Goal: Task Accomplishment & Management: Manage account settings

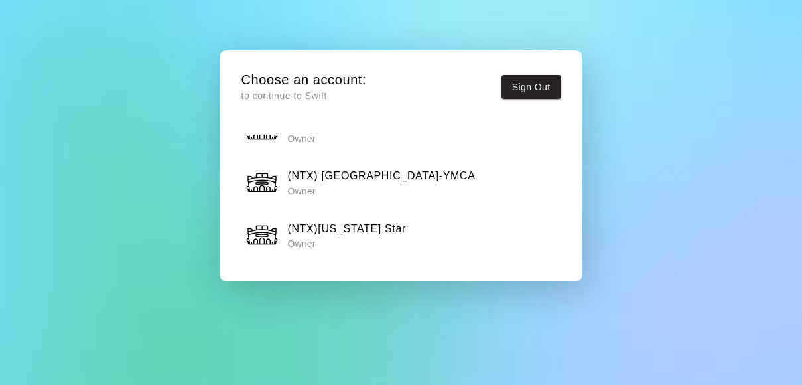
scroll to position [1229, 0]
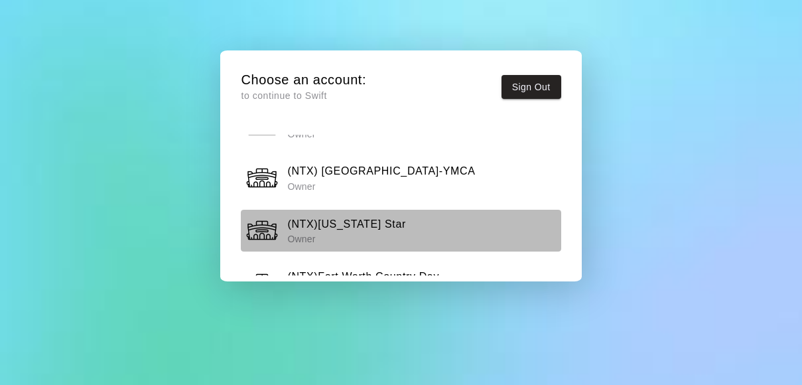
click at [326, 215] on h6 "(NTX)[US_STATE] Star" at bounding box center [346, 223] width 118 height 17
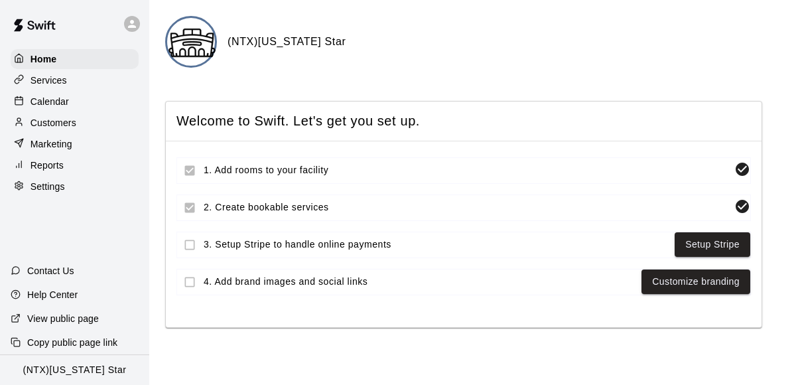
click at [51, 99] on p "Calendar" at bounding box center [50, 101] width 38 height 13
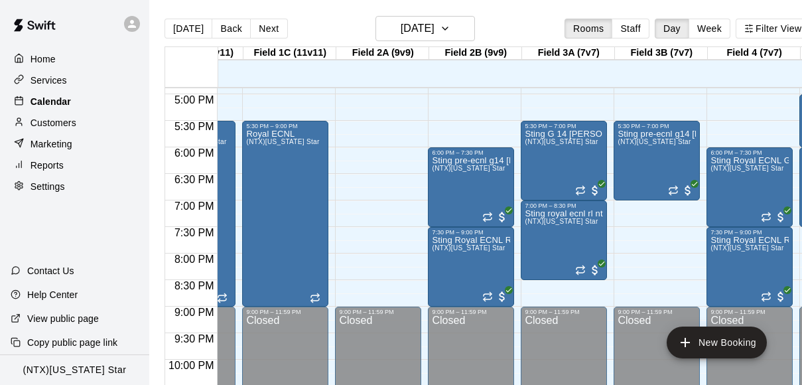
scroll to position [896, 167]
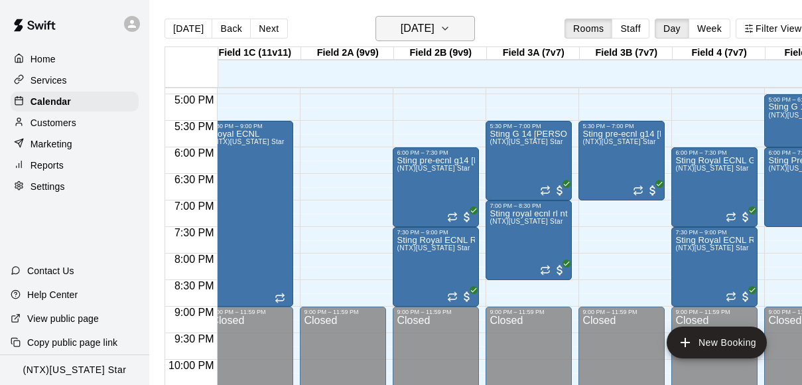
click at [450, 27] on icon "button" at bounding box center [445, 29] width 11 height 16
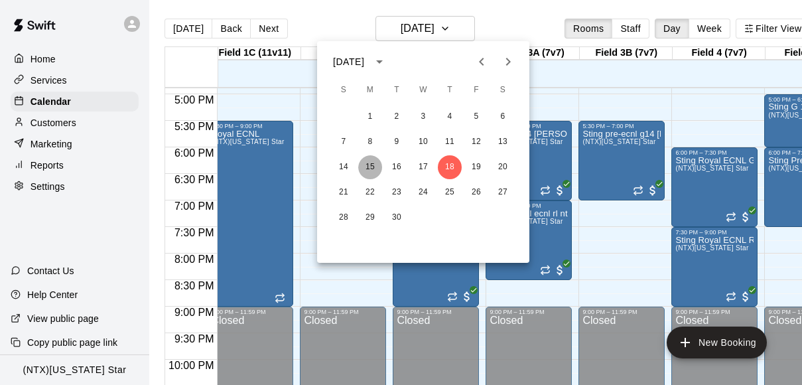
click at [375, 166] on button "15" at bounding box center [370, 167] width 24 height 24
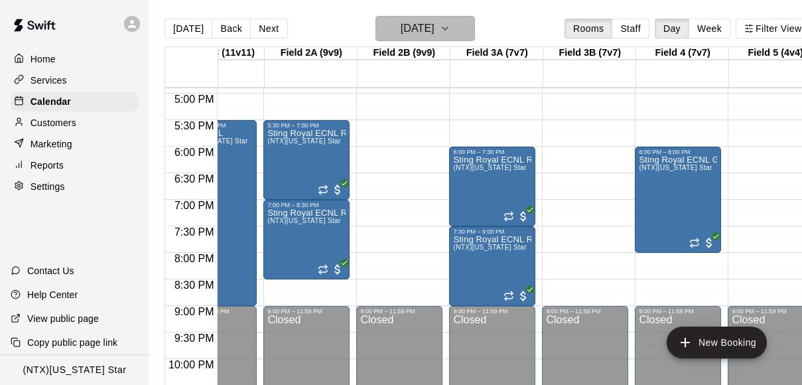
click at [450, 28] on icon "button" at bounding box center [445, 29] width 11 height 16
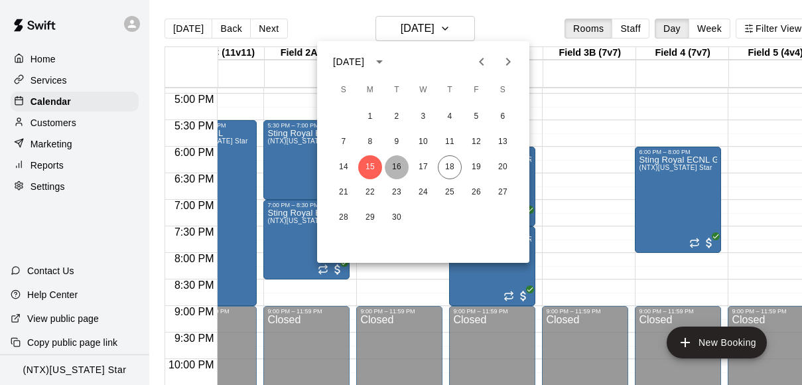
click at [393, 168] on button "16" at bounding box center [397, 167] width 24 height 24
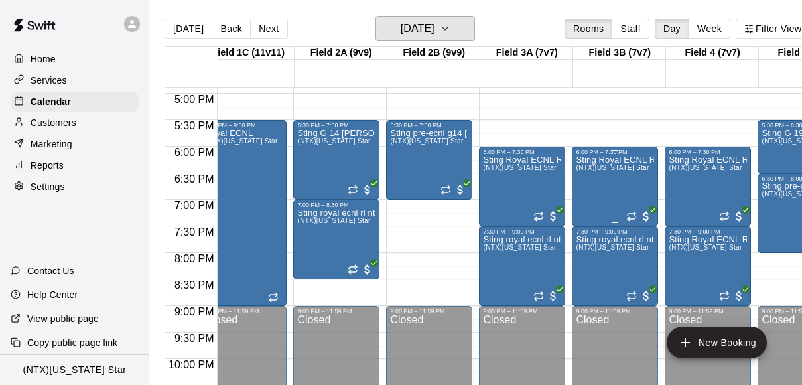
scroll to position [0, 244]
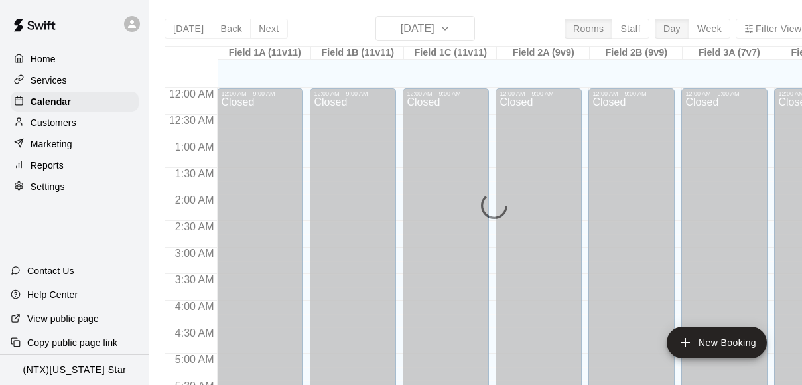
scroll to position [708, 0]
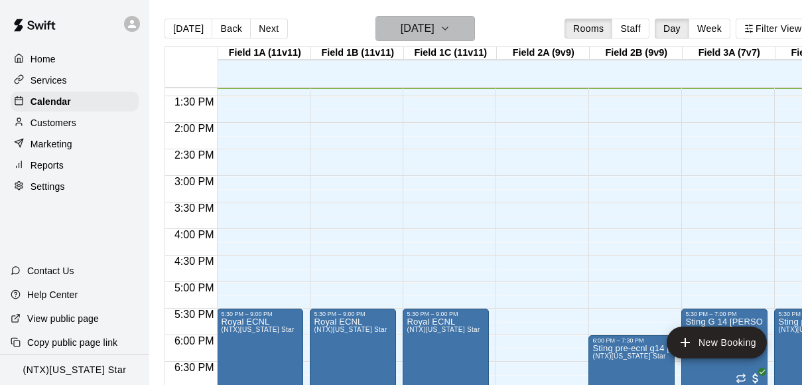
click at [472, 26] on button "[DATE]" at bounding box center [424, 28] width 99 height 25
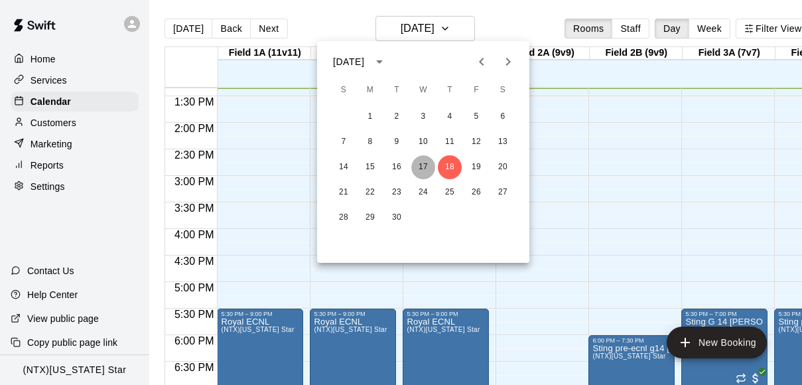
click at [422, 161] on button "17" at bounding box center [423, 167] width 24 height 24
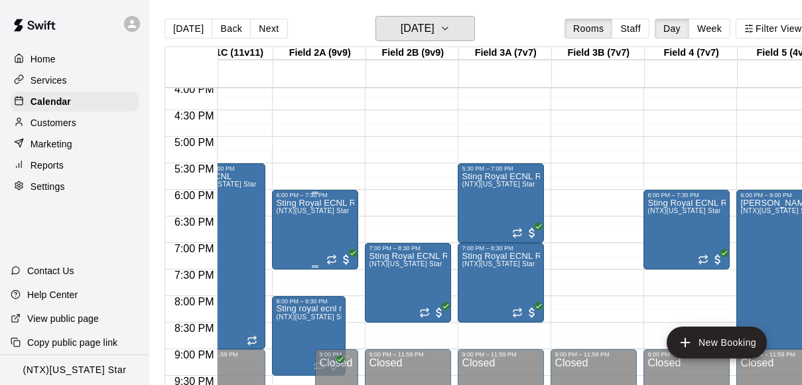
scroll to position [853, 223]
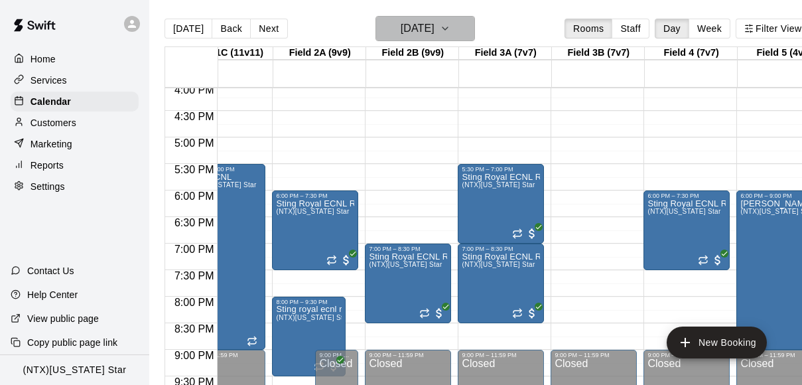
click at [450, 29] on icon "button" at bounding box center [445, 29] width 11 height 16
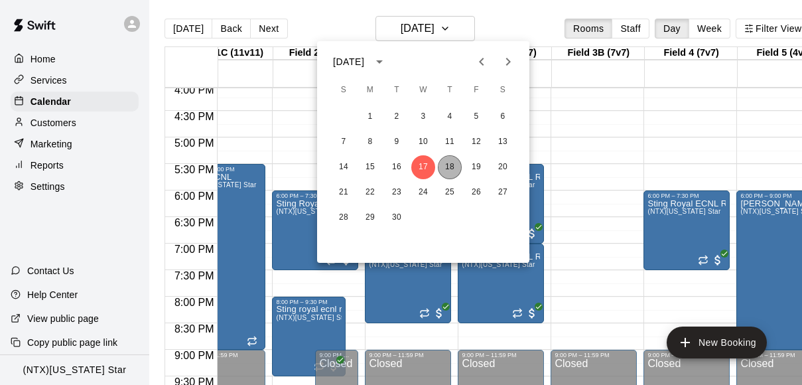
click at [450, 166] on button "18" at bounding box center [450, 167] width 24 height 24
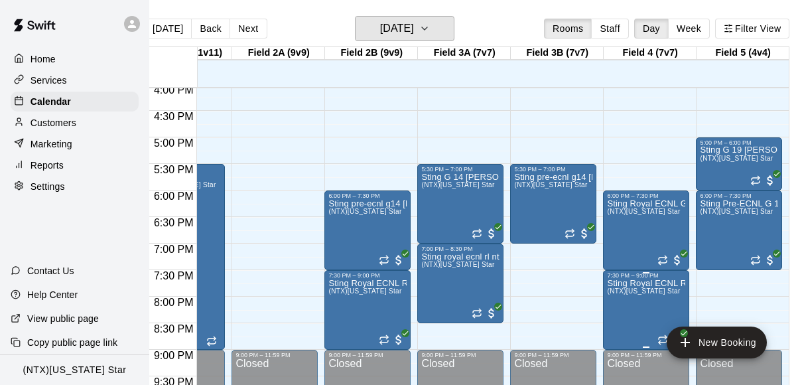
scroll to position [0, 23]
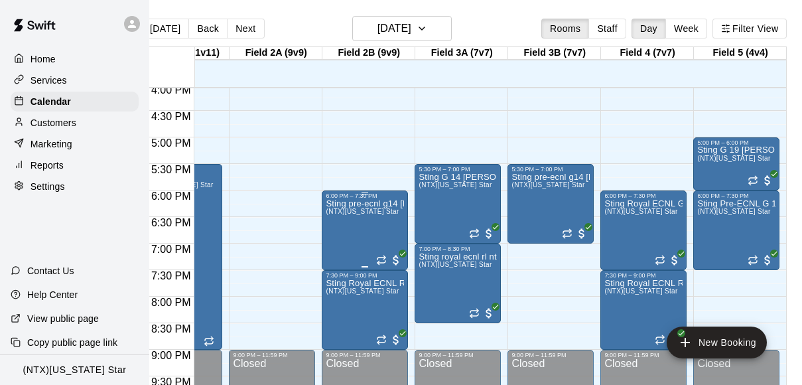
click at [365, 252] on div "Sting pre-ecnl g14 kovacevic (NTX)Texas Star" at bounding box center [365, 391] width 78 height 385
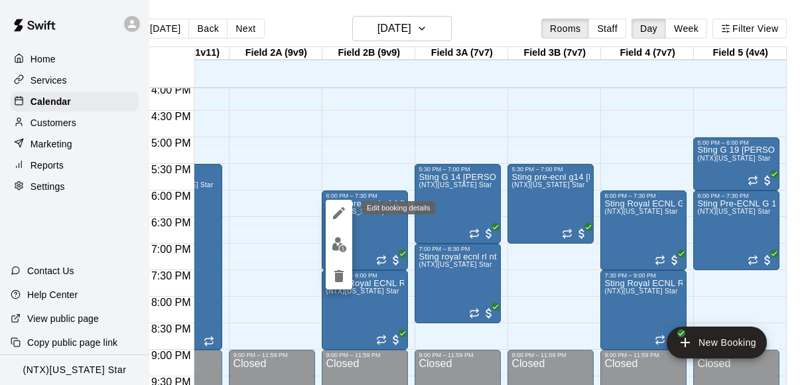
click at [335, 210] on icon "edit" at bounding box center [339, 213] width 16 height 16
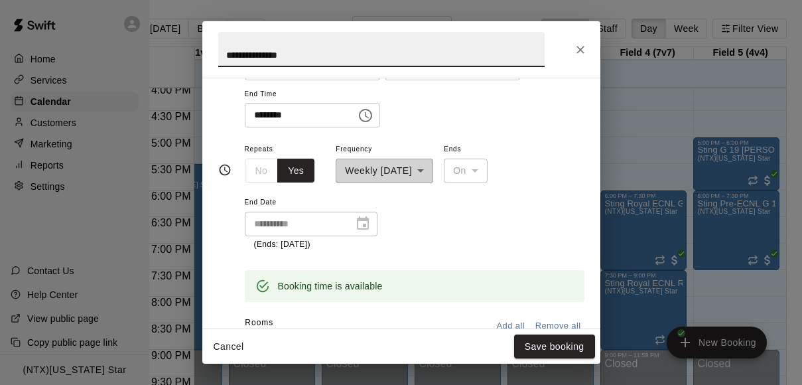
scroll to position [525, 0]
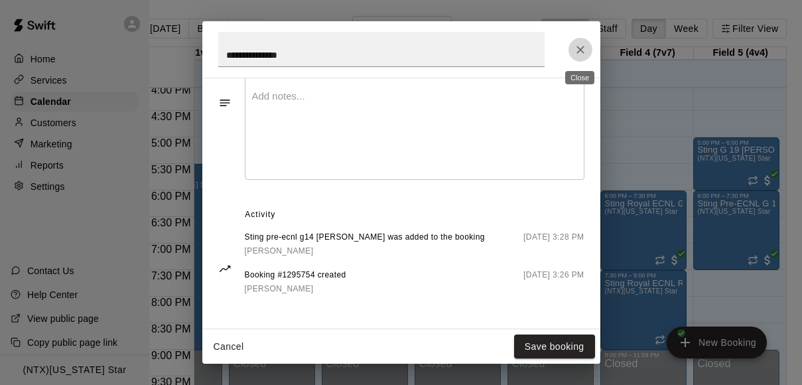
click at [581, 46] on icon "Close" at bounding box center [580, 49] width 13 height 13
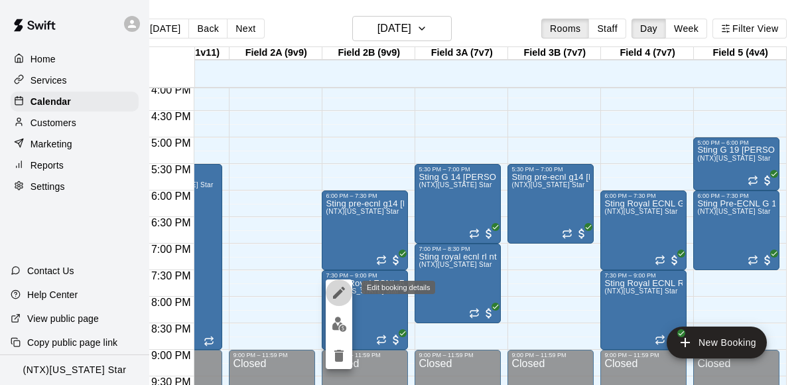
click at [339, 299] on icon "edit" at bounding box center [339, 292] width 16 height 16
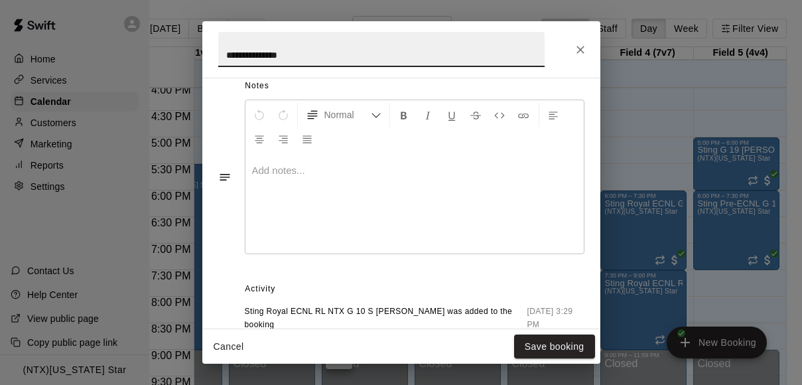
scroll to position [538, 0]
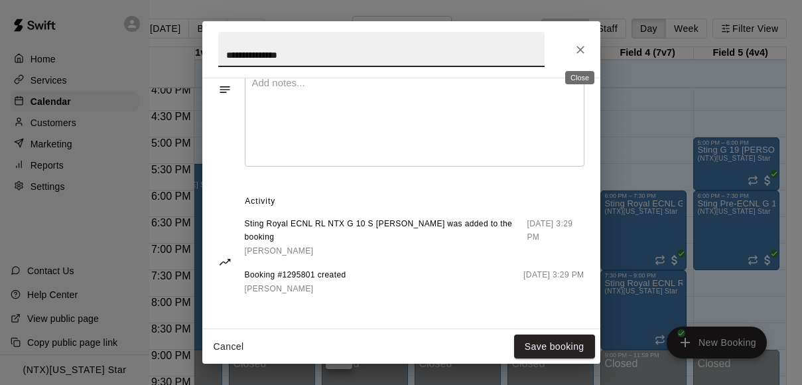
click at [581, 49] on icon "Close" at bounding box center [580, 49] width 13 height 13
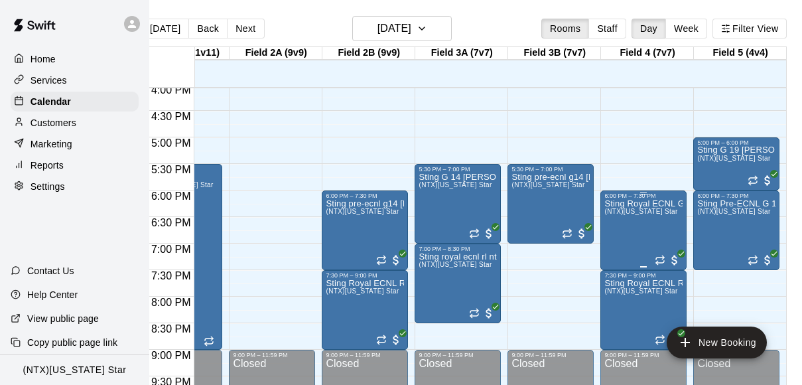
click at [642, 235] on div "Sting Royal ECNL G 13 S Adames (NTX)Texas Star" at bounding box center [643, 391] width 78 height 385
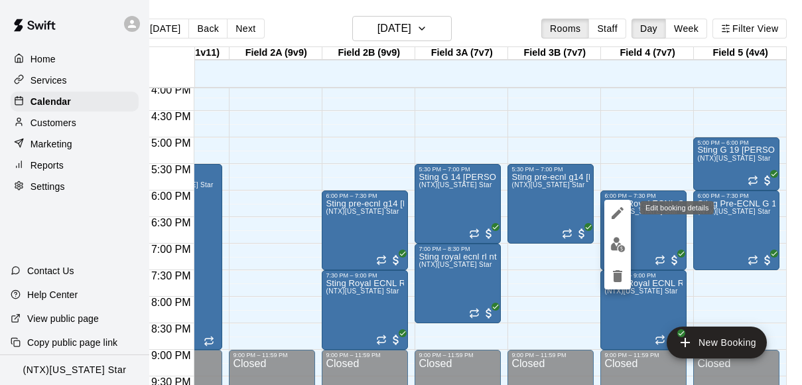
click at [615, 212] on icon "edit" at bounding box center [617, 213] width 12 height 12
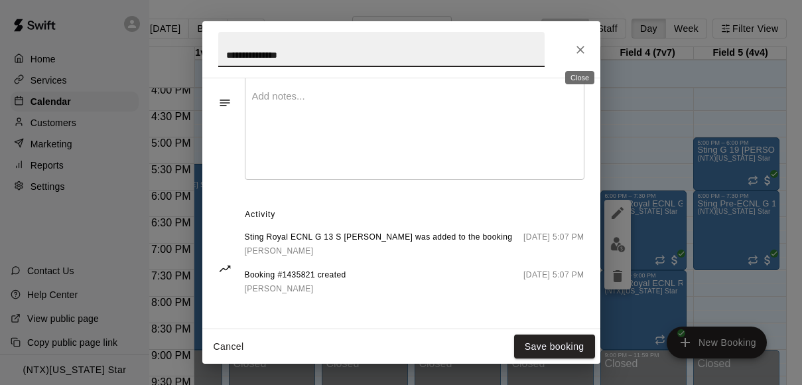
click at [580, 53] on icon "Close" at bounding box center [580, 49] width 13 height 13
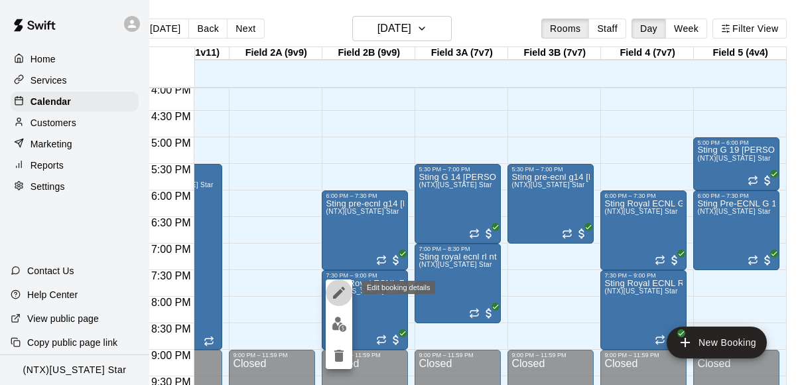
click at [338, 294] on icon "edit" at bounding box center [339, 292] width 12 height 12
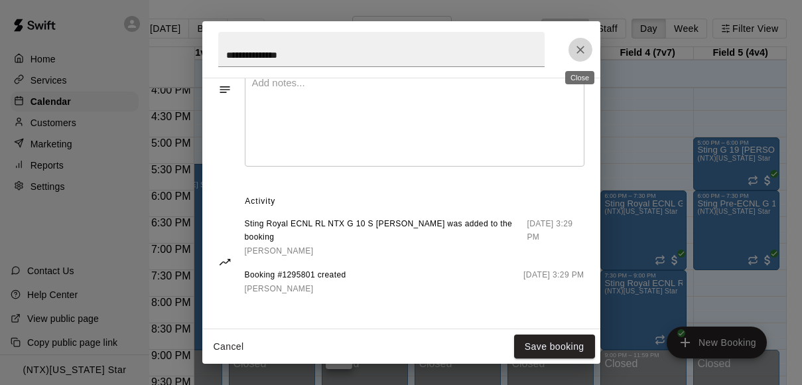
click at [578, 51] on icon "Close" at bounding box center [580, 50] width 8 height 8
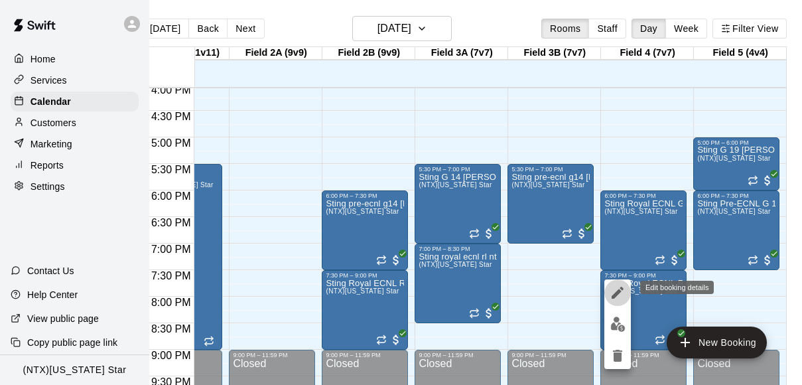
click at [615, 292] on icon "edit" at bounding box center [617, 292] width 12 height 12
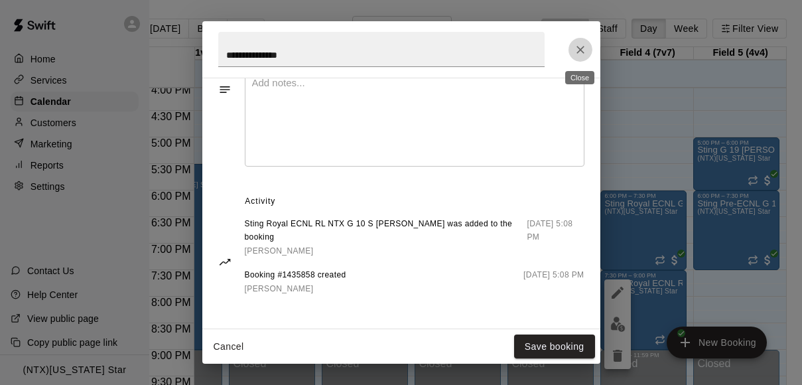
click at [578, 58] on button "Close" at bounding box center [580, 50] width 24 height 24
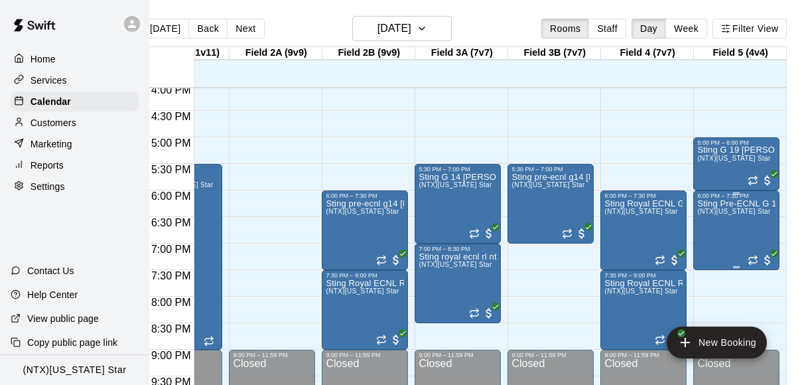
click at [715, 251] on div "Sting Pre-ECNL G 14 K Williams (NTX)Texas Star" at bounding box center [736, 391] width 78 height 385
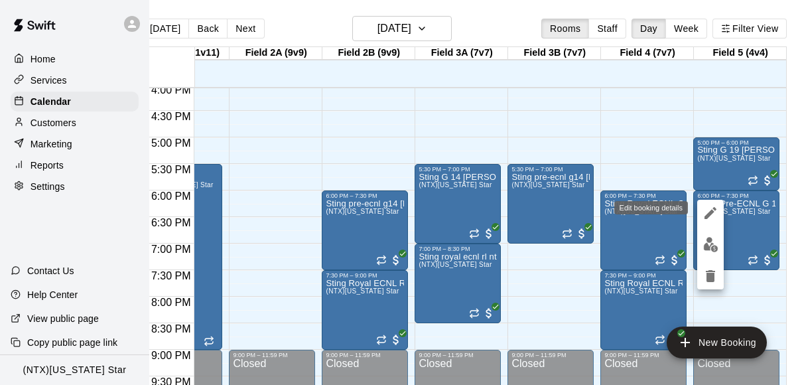
click at [704, 214] on icon "edit" at bounding box center [710, 213] width 16 height 16
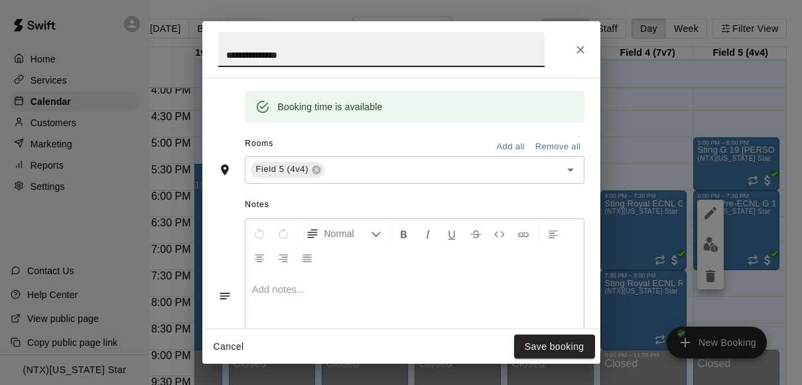
scroll to position [525, 0]
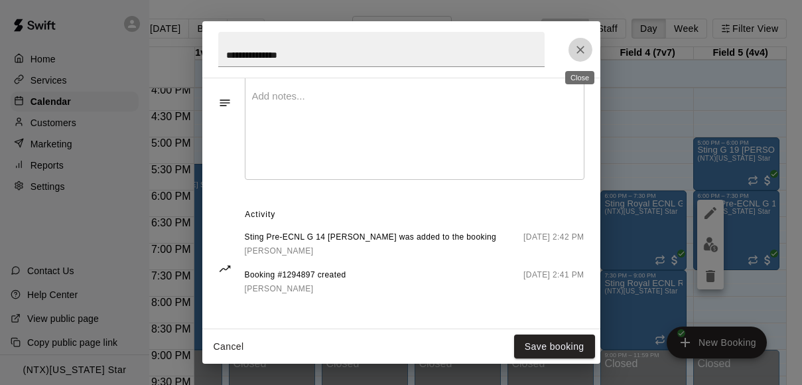
click at [581, 56] on button "Close" at bounding box center [580, 50] width 24 height 24
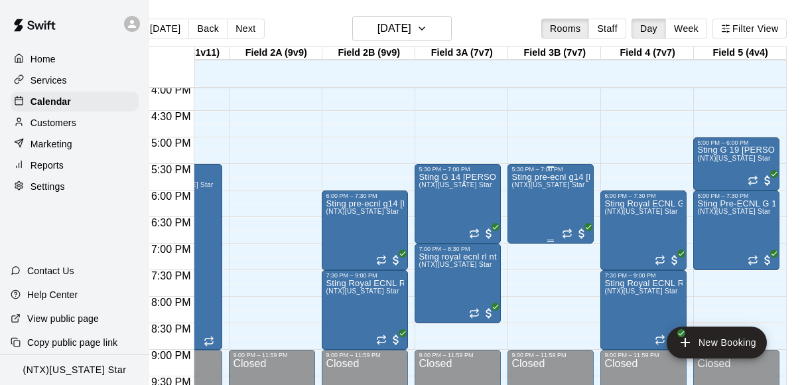
click at [554, 211] on div "Sting pre-ecnl g14 kovacevic (NTX)Texas Star" at bounding box center [550, 364] width 78 height 385
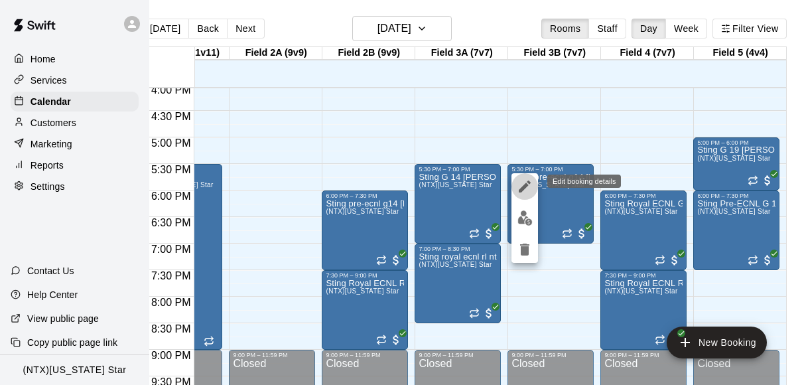
click at [522, 188] on icon "edit" at bounding box center [525, 186] width 12 height 12
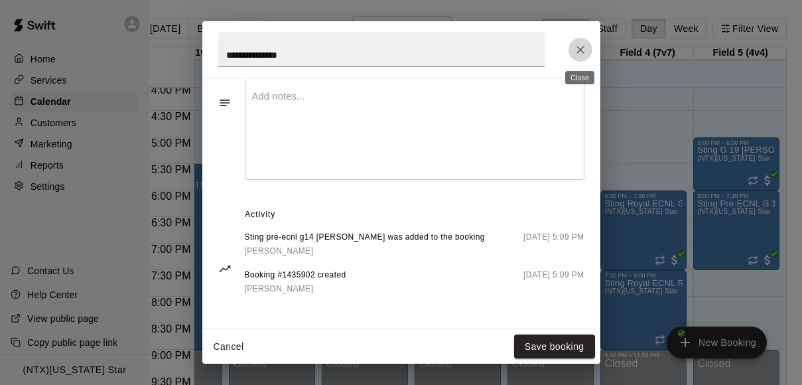
click at [578, 48] on icon "Close" at bounding box center [580, 50] width 8 height 8
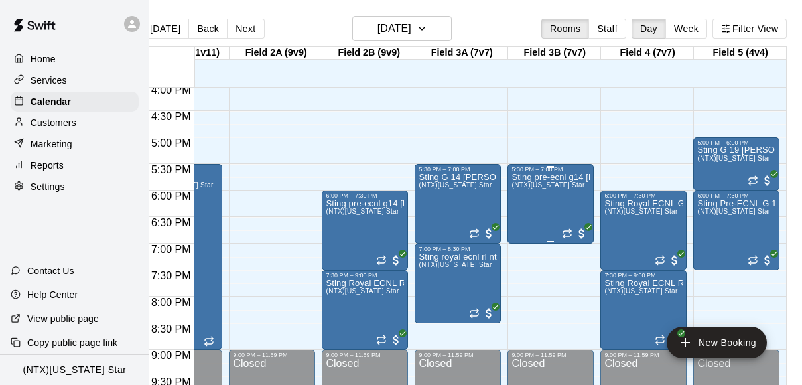
click at [521, 200] on div "Sting pre-ecnl g14 kovacevic (NTX)Texas Star" at bounding box center [550, 364] width 78 height 385
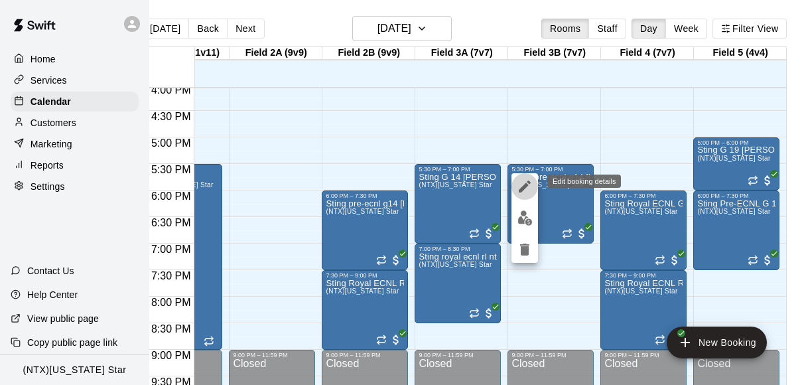
click at [522, 179] on icon "edit" at bounding box center [525, 186] width 16 height 16
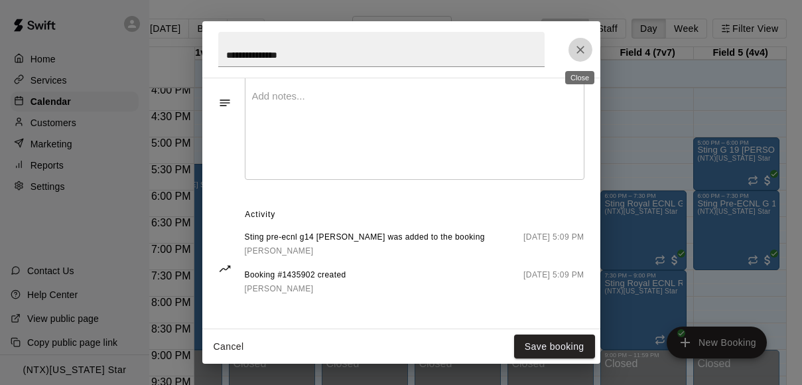
click at [582, 52] on icon "Close" at bounding box center [580, 49] width 13 height 13
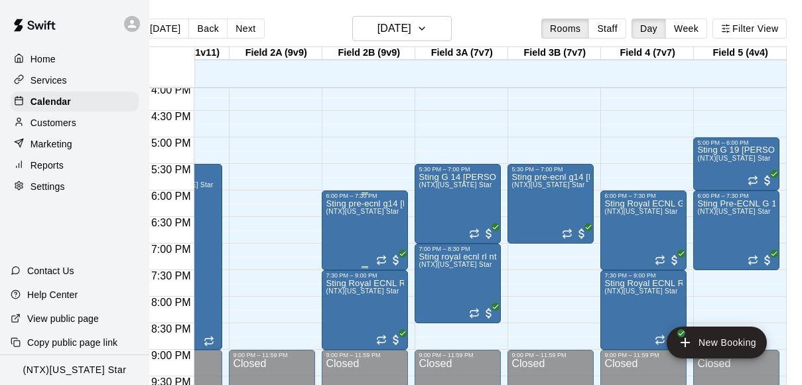
click at [377, 233] on div "Sting pre-ecnl g14 kovacevic (NTX)Texas Star" at bounding box center [365, 391] width 78 height 385
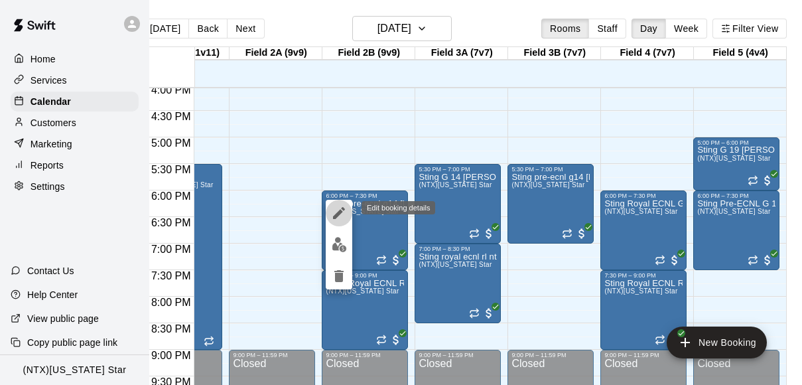
click at [339, 214] on icon "edit" at bounding box center [339, 213] width 12 height 12
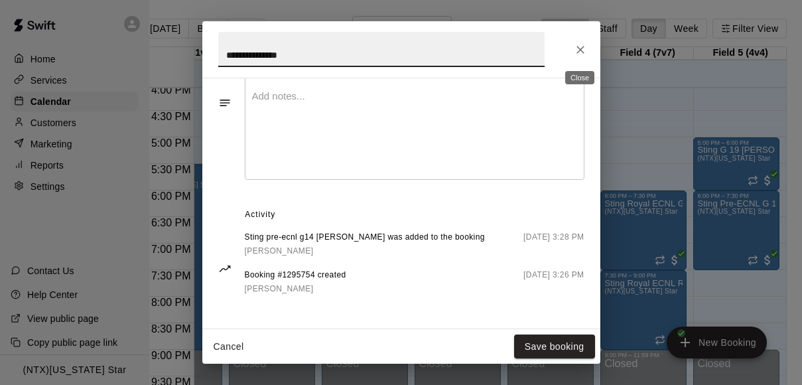
click at [581, 40] on button "Close" at bounding box center [580, 50] width 24 height 24
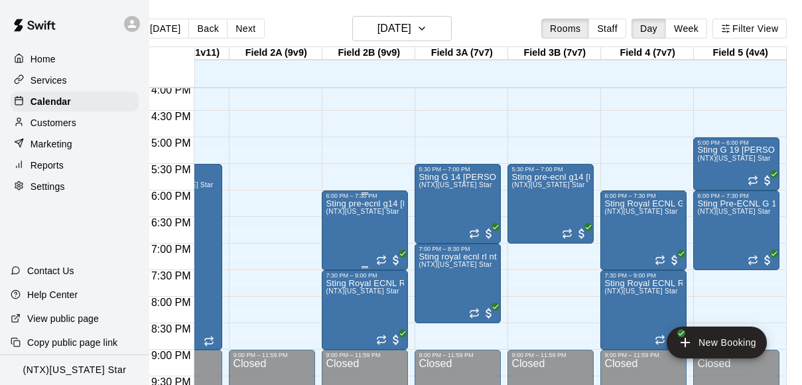
click at [333, 255] on div "Sting pre-ecnl g14 kovacevic (NTX)Texas Star" at bounding box center [365, 391] width 78 height 385
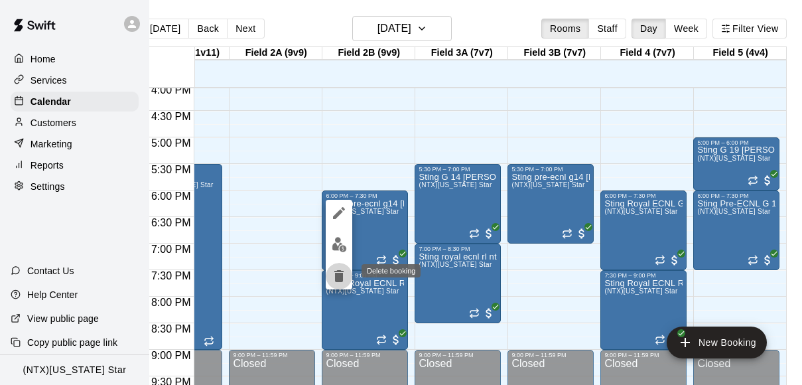
click at [339, 276] on icon "delete" at bounding box center [338, 276] width 9 height 12
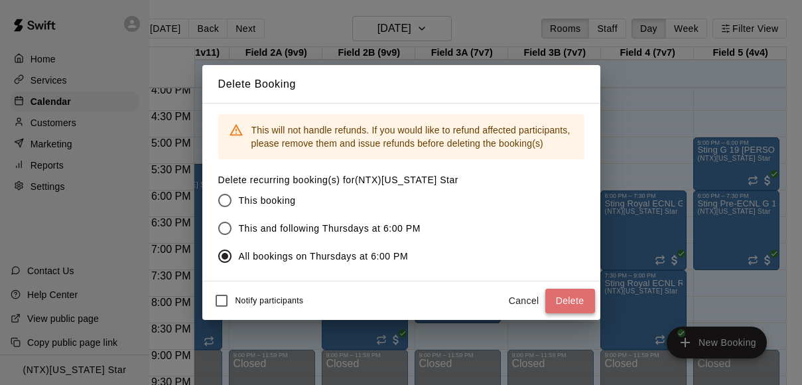
click at [560, 298] on button "Delete" at bounding box center [570, 300] width 50 height 25
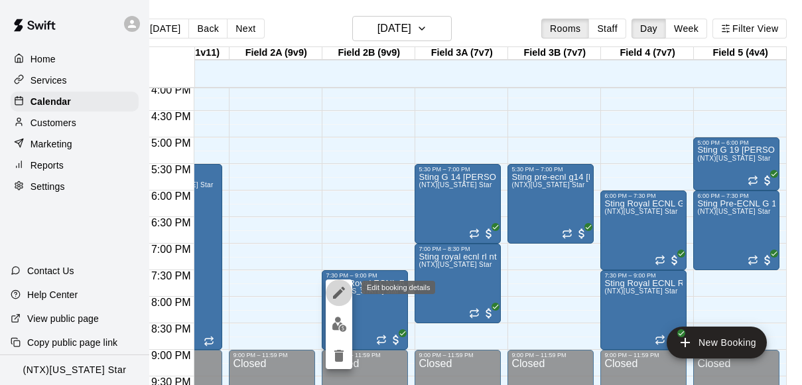
click at [337, 290] on icon "edit" at bounding box center [339, 292] width 16 height 16
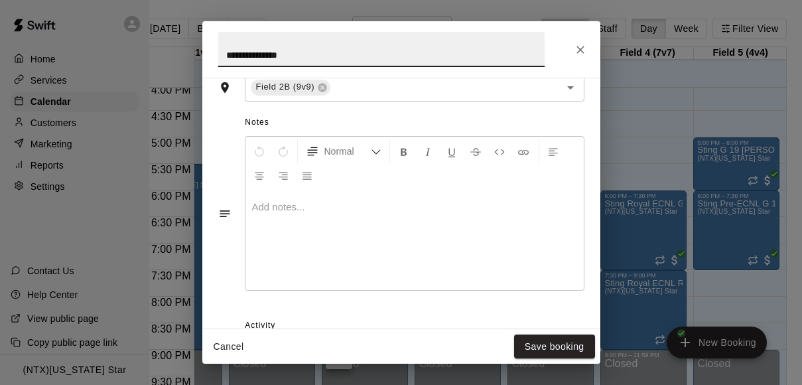
scroll to position [538, 0]
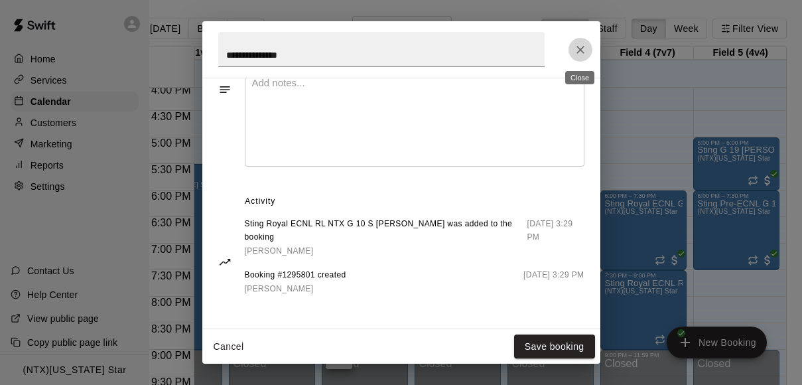
click at [585, 47] on icon "Close" at bounding box center [580, 49] width 13 height 13
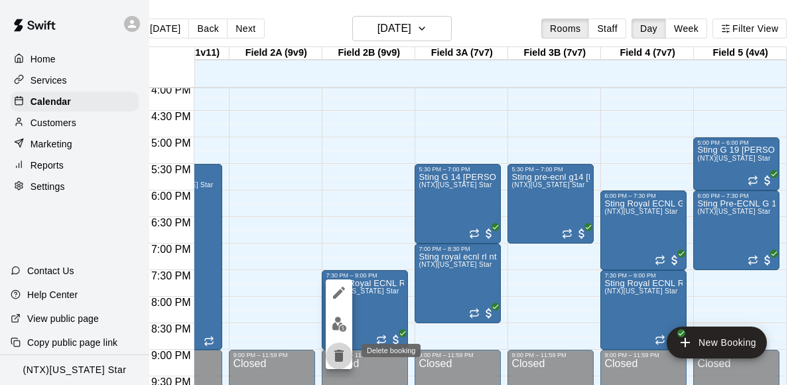
click at [334, 361] on icon "delete" at bounding box center [339, 355] width 16 height 16
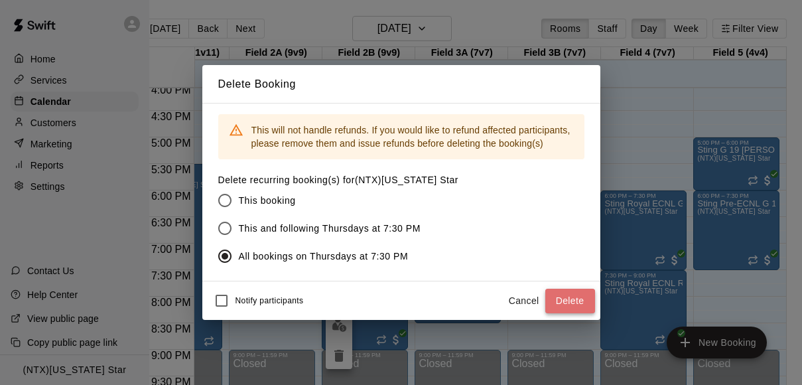
click at [576, 300] on button "Delete" at bounding box center [570, 300] width 50 height 25
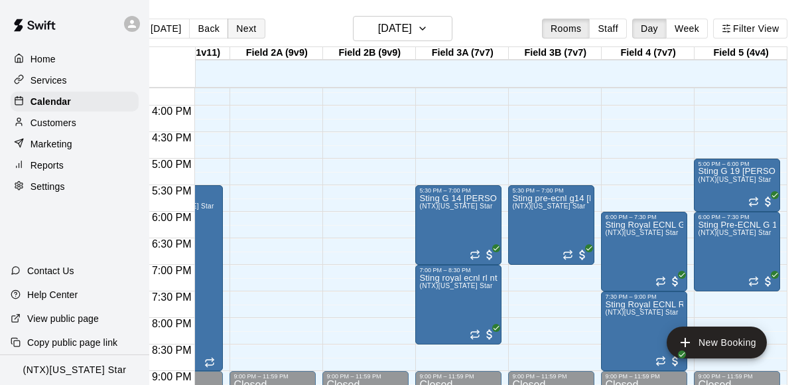
scroll to position [0, 23]
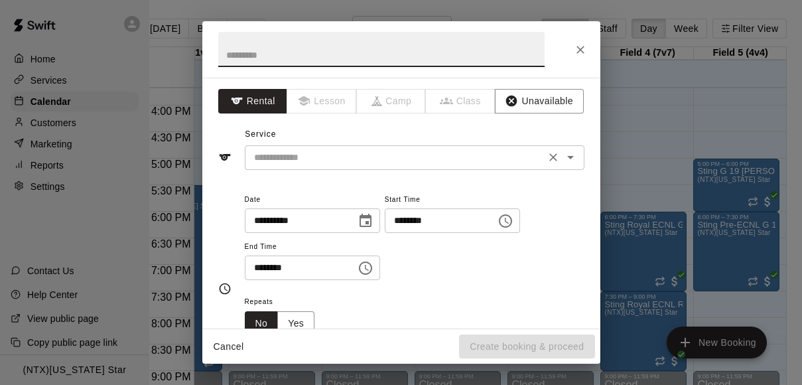
click at [277, 153] on input "text" at bounding box center [395, 157] width 292 height 17
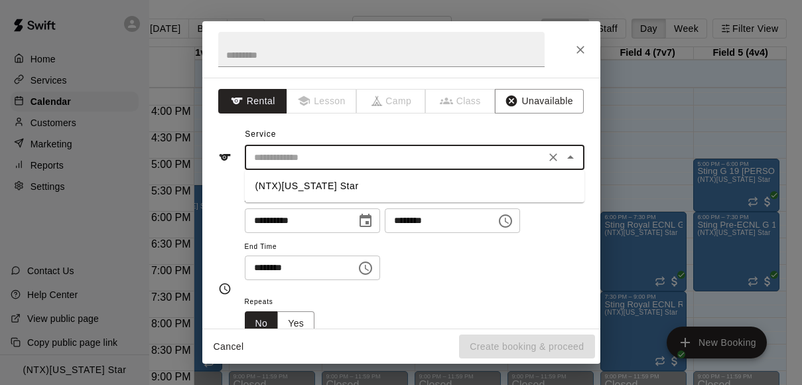
click at [282, 187] on li "(NTX)[US_STATE] Star" at bounding box center [414, 186] width 339 height 22
type input "**********"
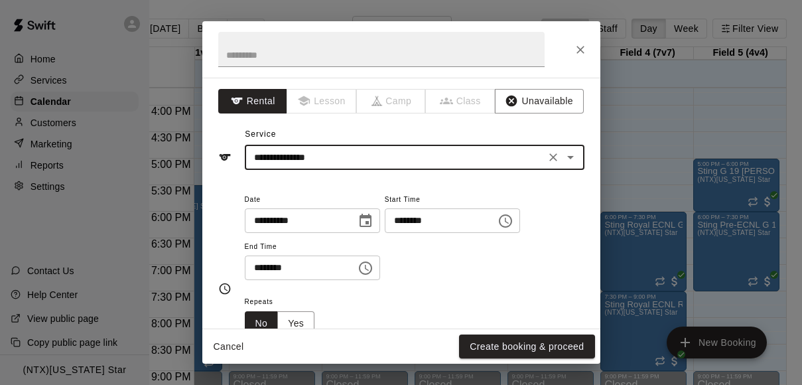
click at [258, 269] on input "********" at bounding box center [296, 267] width 102 height 25
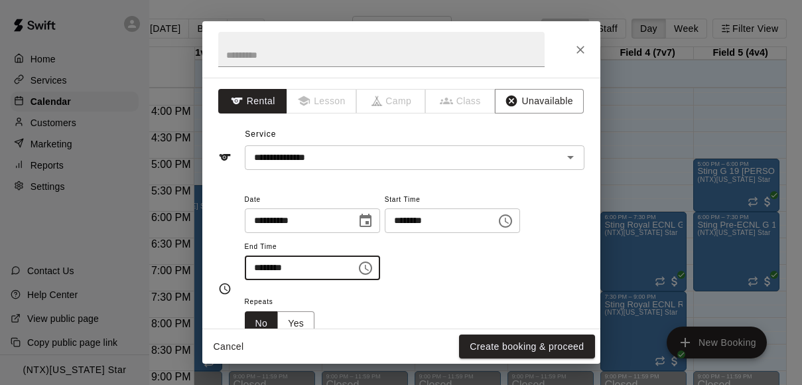
type input "********"
click at [414, 273] on div "**********" at bounding box center [414, 236] width 339 height 90
click at [300, 314] on button "Yes" at bounding box center [295, 323] width 37 height 25
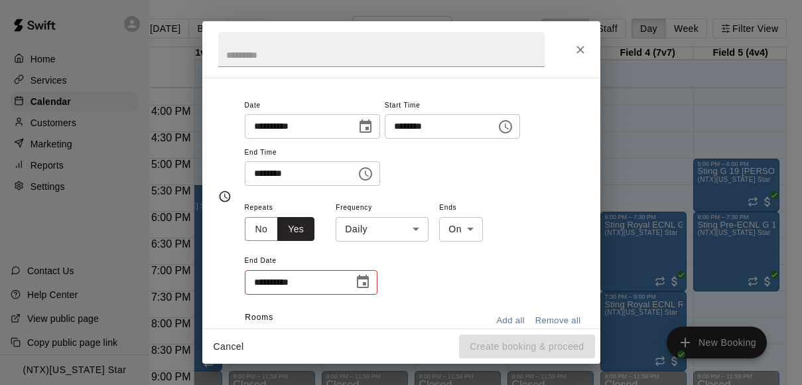
scroll to position [105, 0]
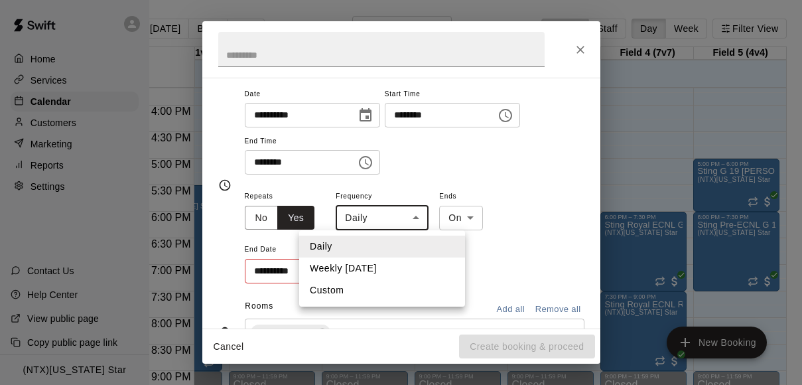
click at [419, 216] on body "Home Services Calendar Customers Marketing Reports Settings Contact Us Help Cen…" at bounding box center [378, 203] width 802 height 406
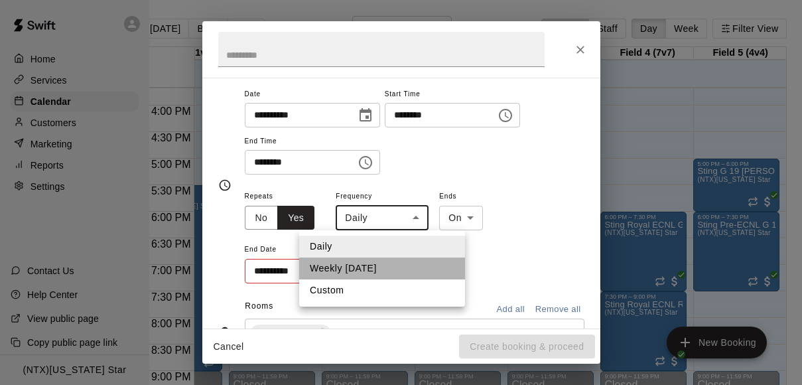
click at [391, 259] on li "Weekly on Thursday" at bounding box center [382, 268] width 166 height 22
type input "******"
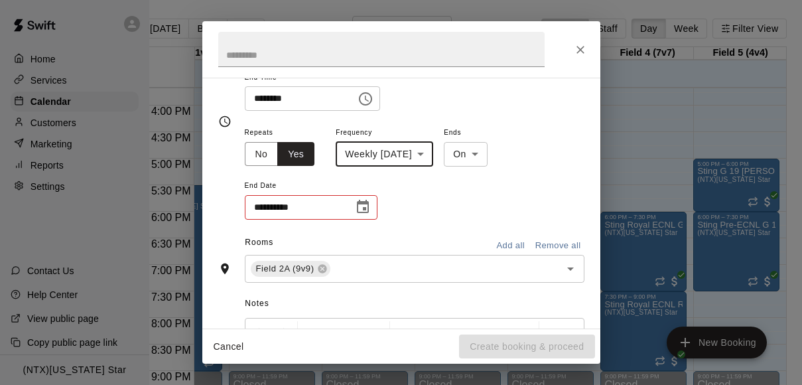
scroll to position [184, 0]
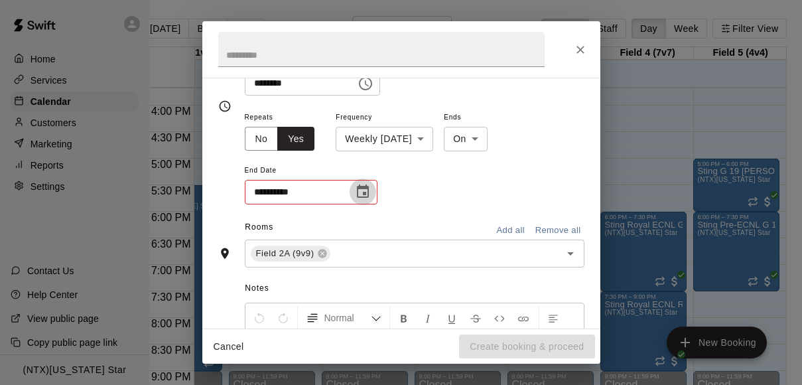
click at [367, 193] on icon "Choose date" at bounding box center [363, 190] width 12 height 13
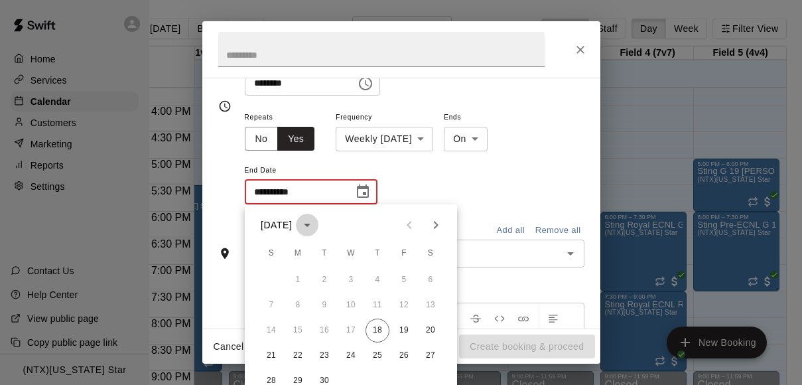
click at [315, 221] on icon "calendar view is open, switch to year view" at bounding box center [307, 225] width 16 height 16
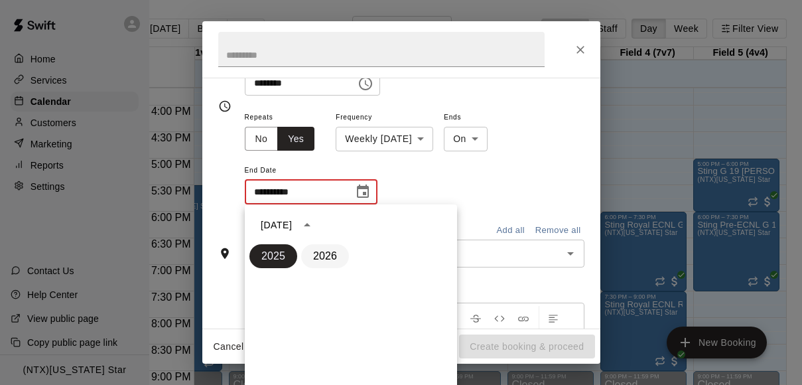
click at [331, 244] on button "2026" at bounding box center [325, 256] width 48 height 24
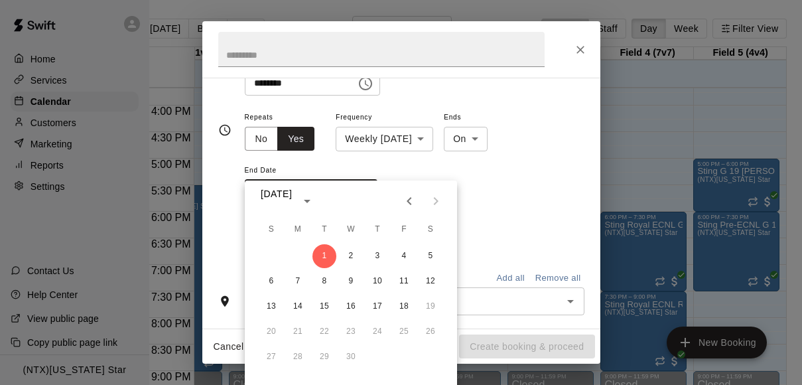
scroll to position [208, 0]
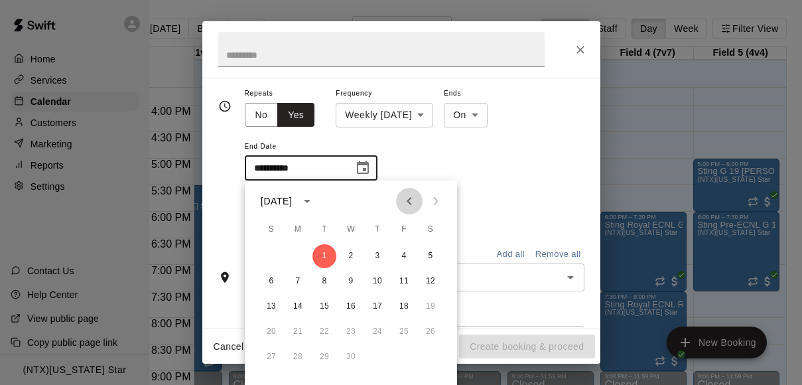
click at [406, 201] on icon "Previous month" at bounding box center [409, 201] width 16 height 16
click at [406, 201] on button "Previous month" at bounding box center [409, 201] width 27 height 27
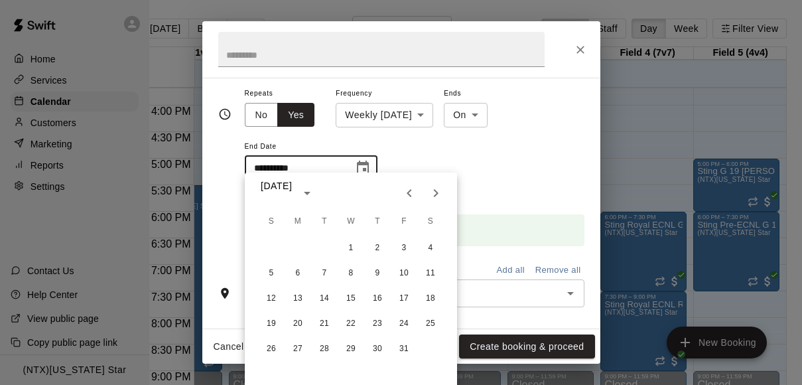
scroll to position [216, 0]
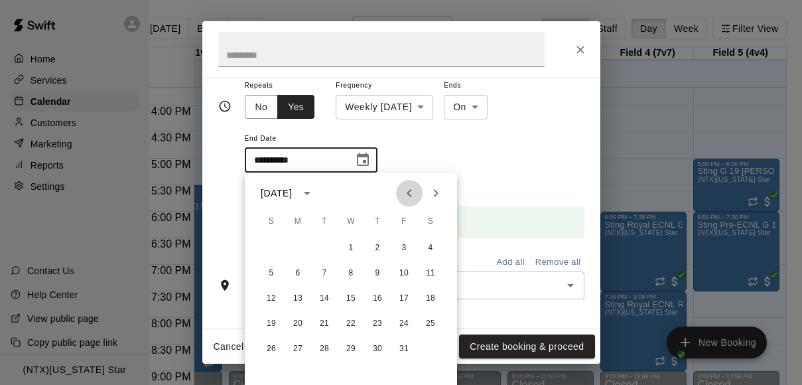
click at [406, 201] on button "Previous month" at bounding box center [409, 193] width 27 height 27
click at [406, 303] on button "15" at bounding box center [404, 298] width 24 height 24
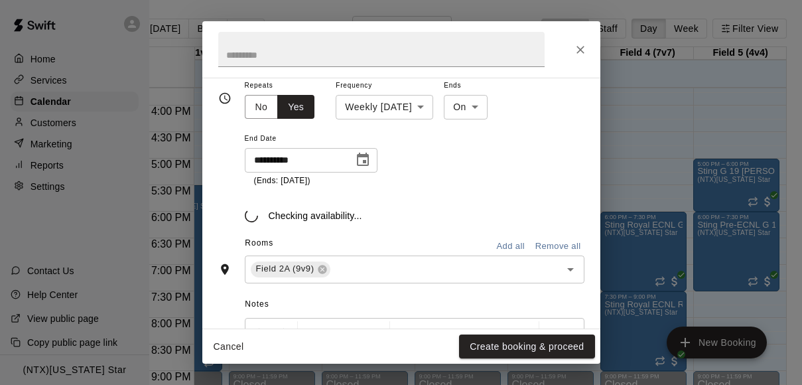
type input "**********"
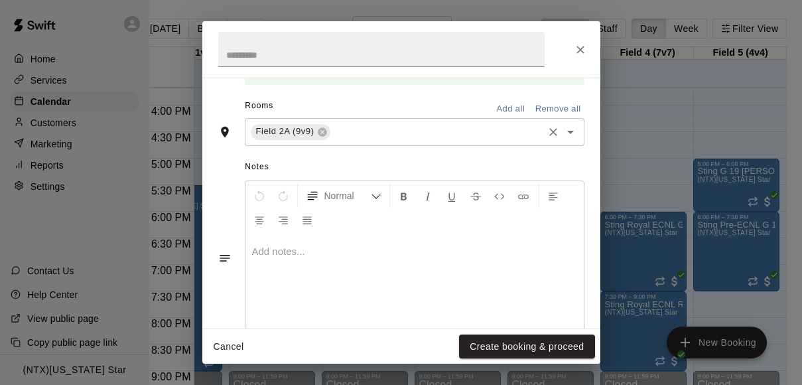
scroll to position [400, 0]
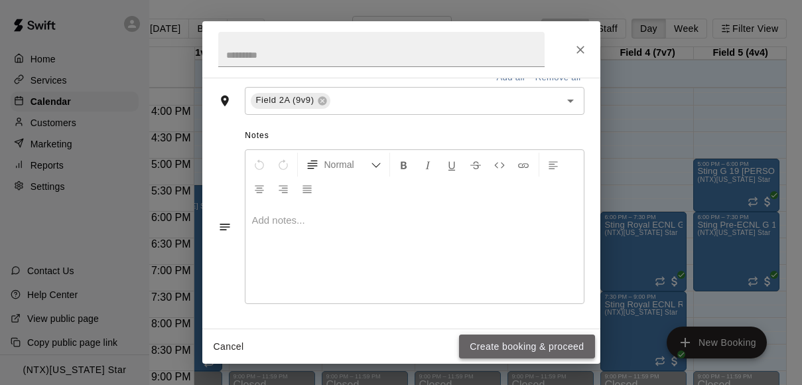
click at [499, 341] on button "Create booking & proceed" at bounding box center [526, 346] width 135 height 25
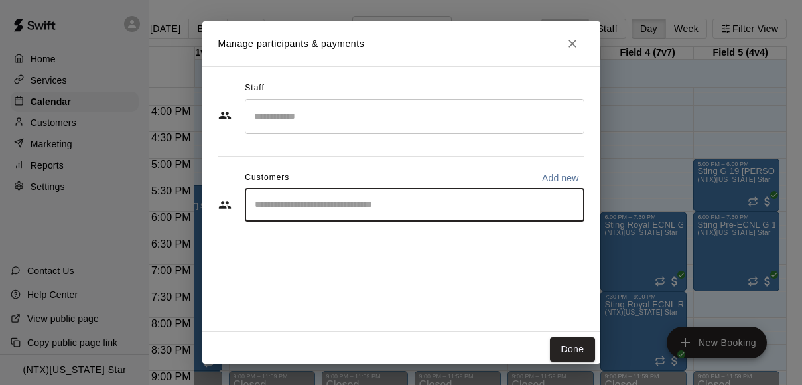
click at [404, 205] on input "Start typing to search customers..." at bounding box center [415, 204] width 328 height 13
type input "******"
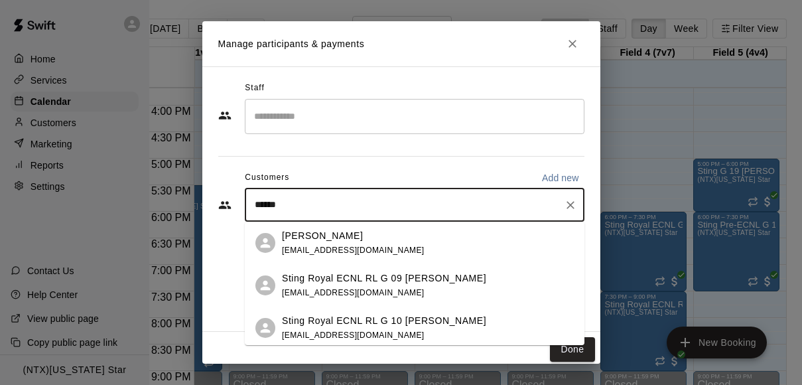
click at [383, 280] on p "Sting Royal ECNL RL G 09 Soutar" at bounding box center [384, 278] width 204 height 14
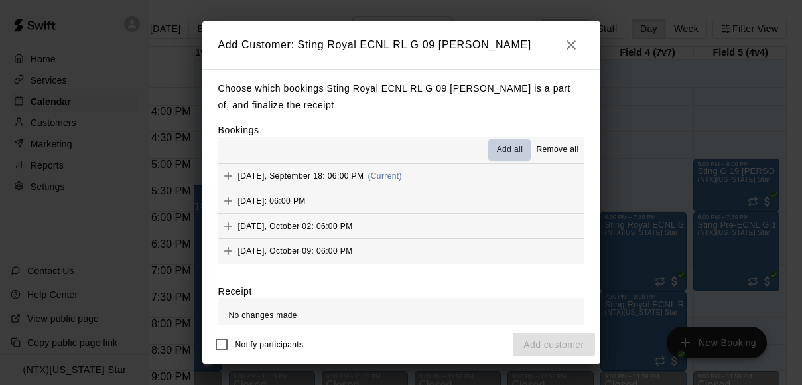
click at [501, 144] on span "Add all" at bounding box center [510, 149] width 27 height 13
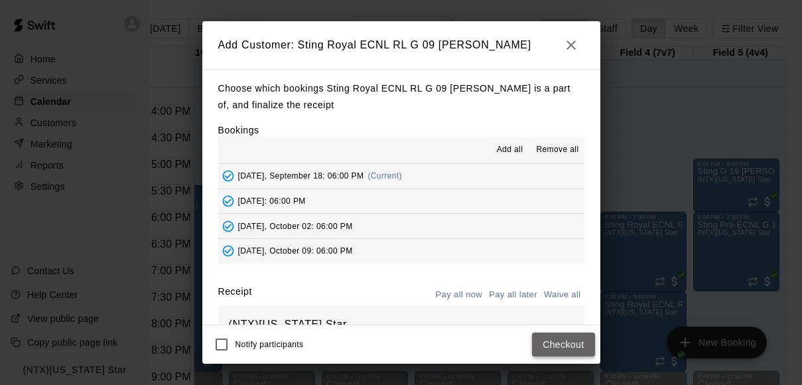
click at [560, 343] on button "Checkout" at bounding box center [563, 344] width 62 height 25
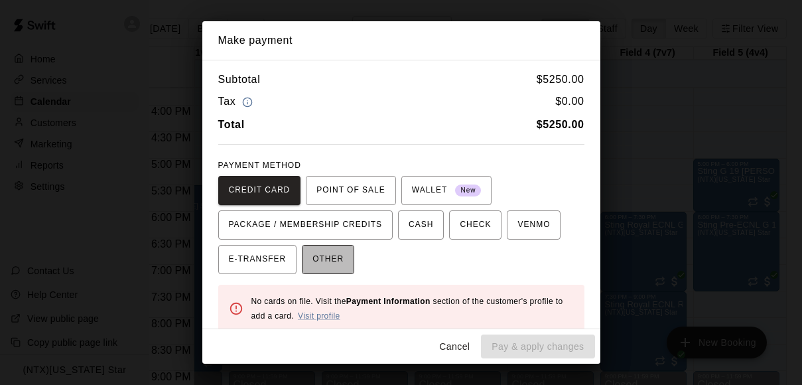
click at [327, 257] on span "OTHER" at bounding box center [327, 259] width 31 height 21
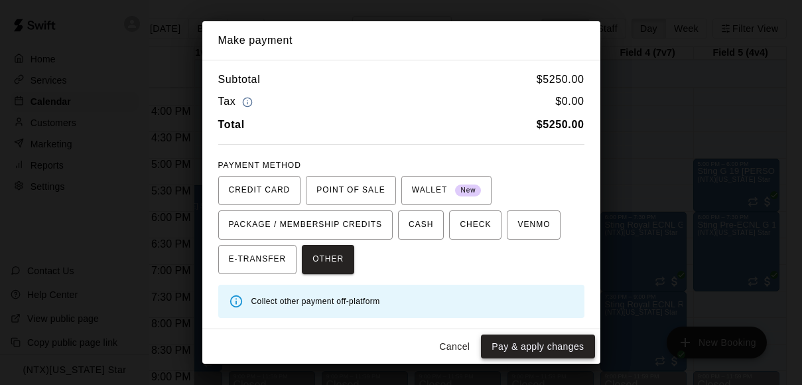
click at [519, 343] on button "Pay & apply changes" at bounding box center [537, 346] width 113 height 25
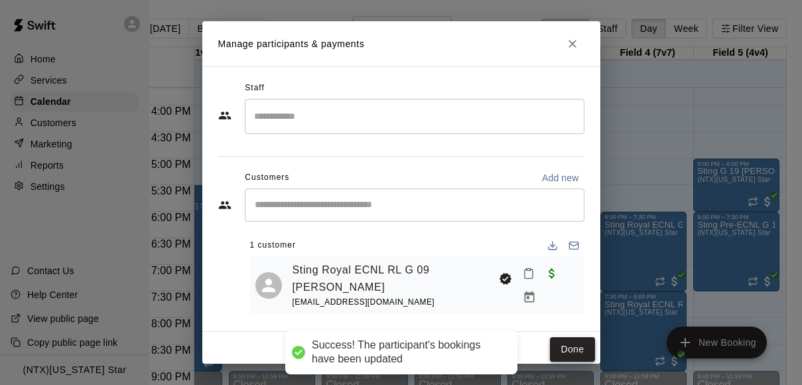
click at [579, 347] on button "Done" at bounding box center [572, 349] width 44 height 25
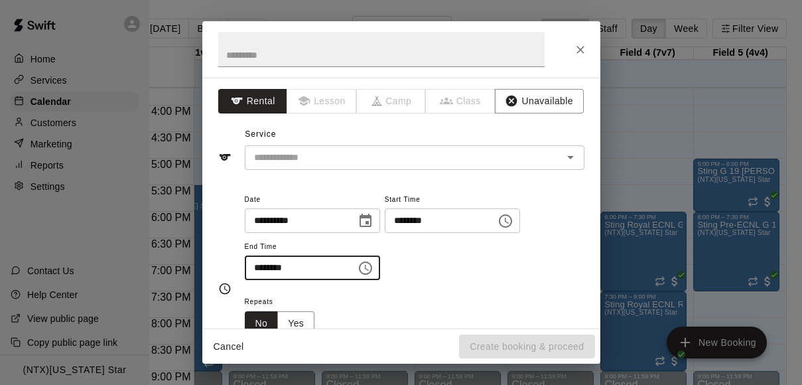
click at [257, 267] on input "********" at bounding box center [296, 267] width 102 height 25
type input "********"
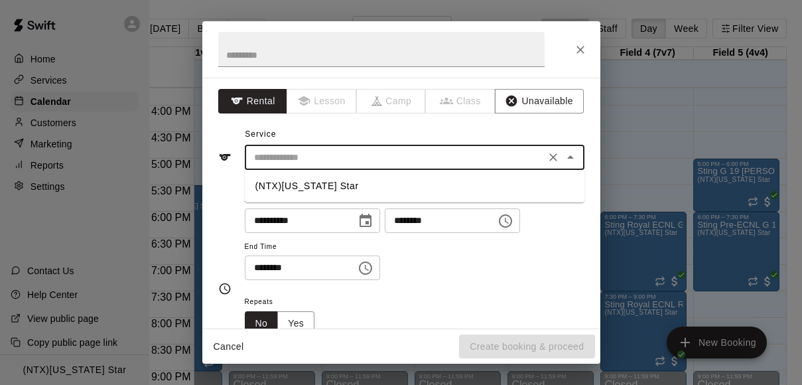
click at [437, 162] on input "text" at bounding box center [395, 157] width 292 height 17
click at [432, 182] on li "(NTX)[US_STATE] Star" at bounding box center [414, 186] width 339 height 22
type input "**********"
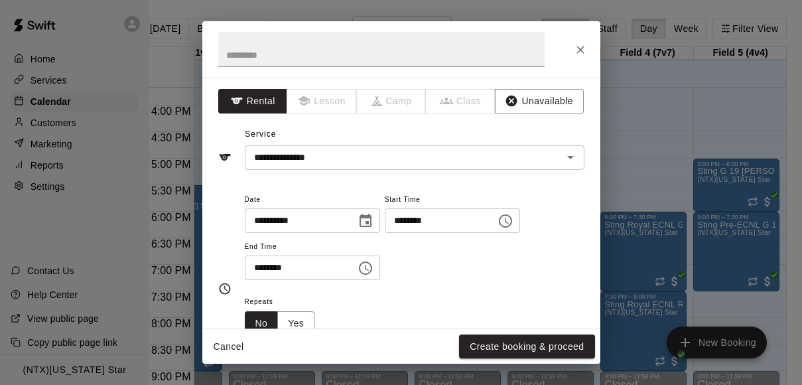
click at [425, 267] on div "**********" at bounding box center [414, 236] width 339 height 90
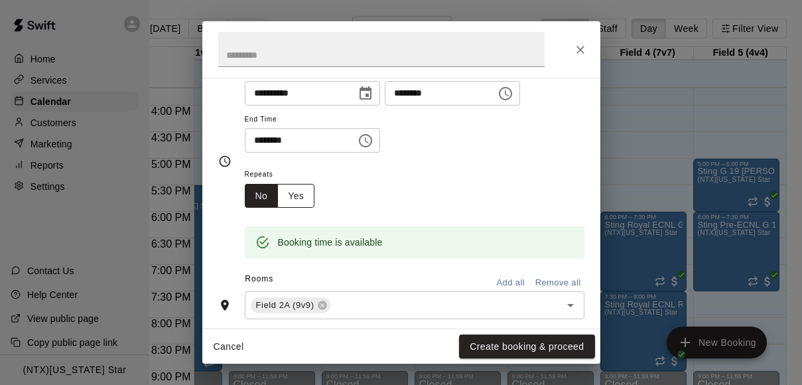
click at [304, 192] on button "Yes" at bounding box center [295, 196] width 37 height 25
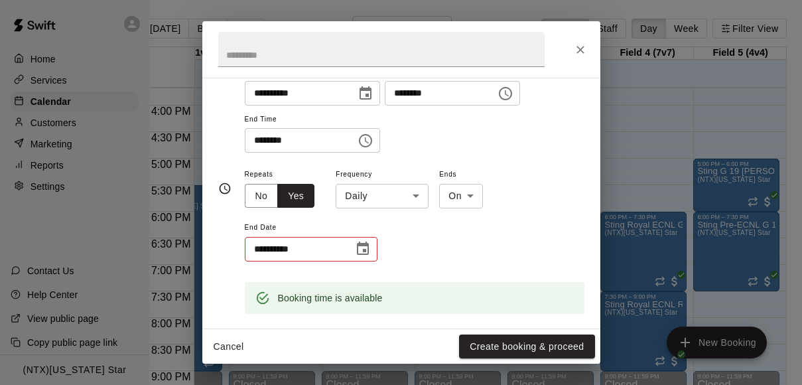
scroll to position [130, 0]
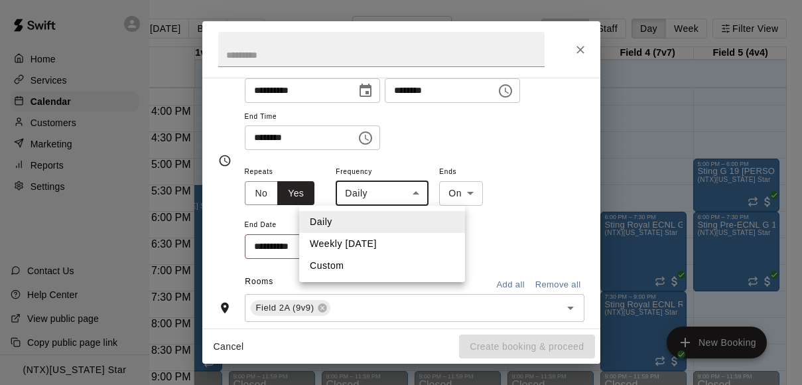
click at [406, 200] on body "Home Services Calendar Customers Marketing Reports Settings Contact Us Help Cen…" at bounding box center [378, 203] width 802 height 406
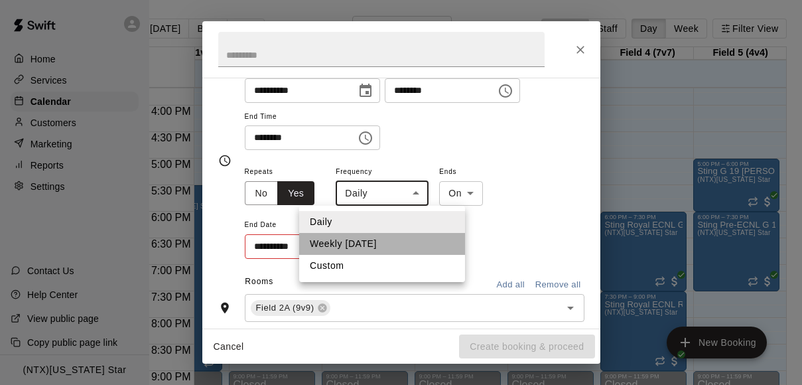
click at [390, 238] on li "Weekly on Thursday" at bounding box center [382, 244] width 166 height 22
type input "******"
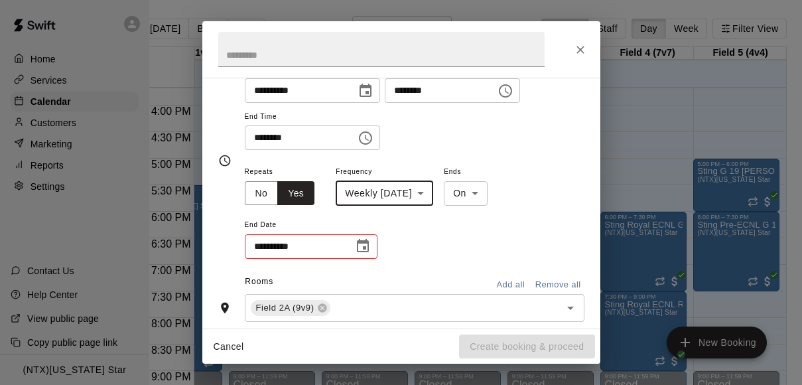
click at [367, 244] on icon "Choose date" at bounding box center [363, 245] width 12 height 13
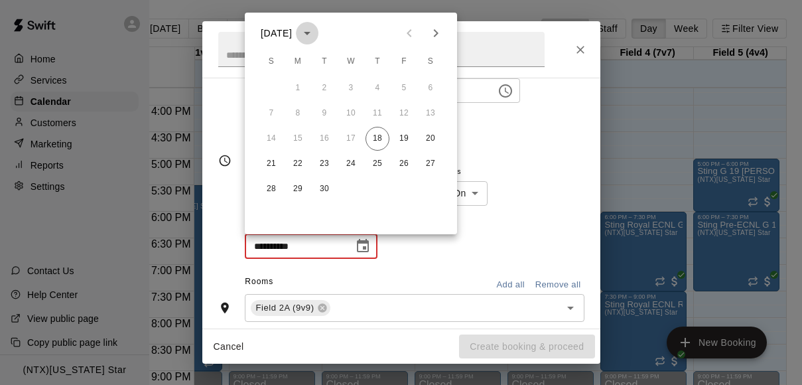
click at [315, 34] on icon "calendar view is open, switch to year view" at bounding box center [307, 33] width 16 height 16
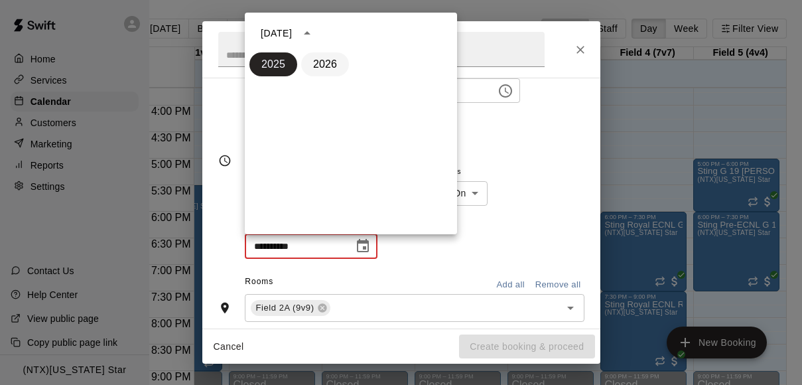
click at [331, 62] on button "2026" at bounding box center [325, 64] width 48 height 24
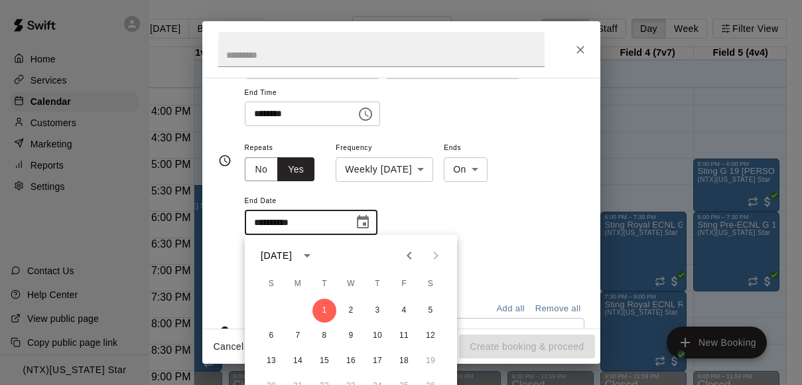
scroll to position [162, 0]
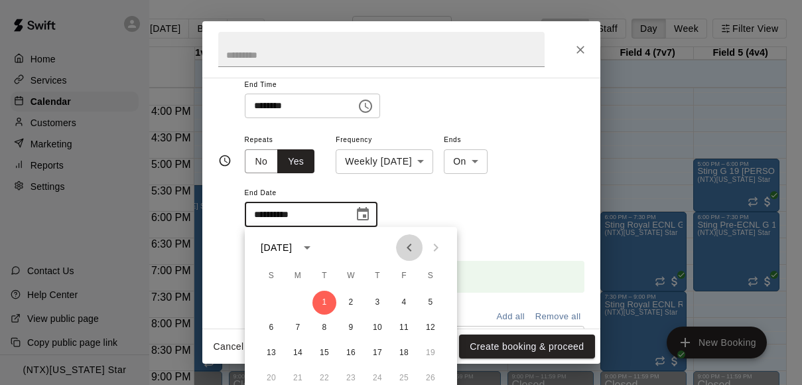
click at [409, 252] on icon "Previous month" at bounding box center [409, 247] width 16 height 16
click at [406, 356] on button "15" at bounding box center [404, 353] width 24 height 24
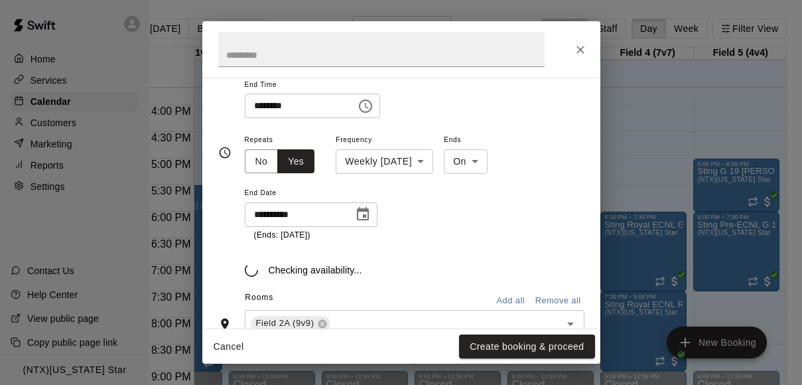
type input "**********"
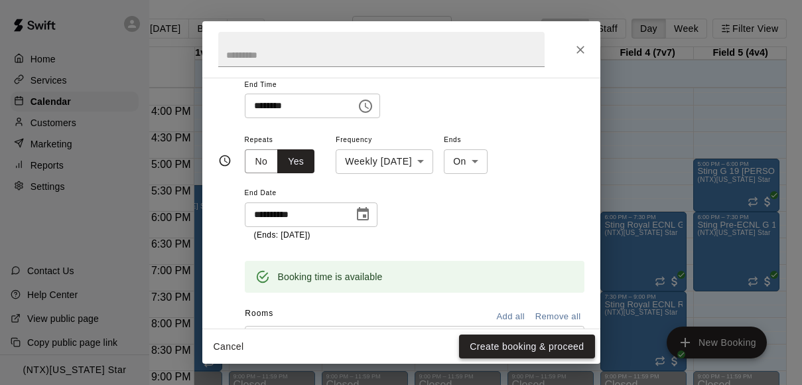
click at [498, 343] on button "Create booking & proceed" at bounding box center [526, 346] width 135 height 25
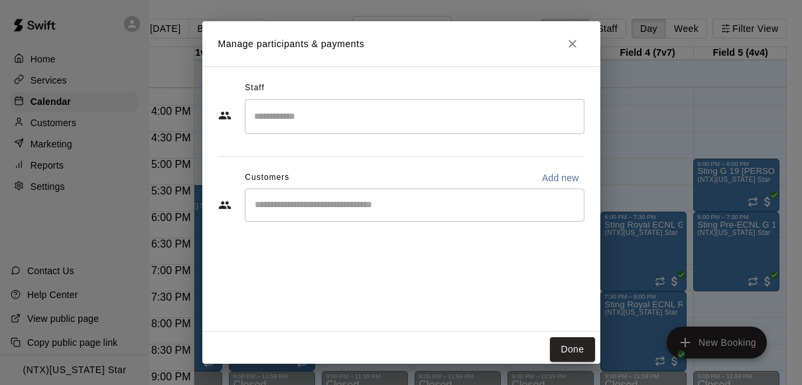
click at [383, 200] on input "Start typing to search customers..." at bounding box center [415, 204] width 328 height 13
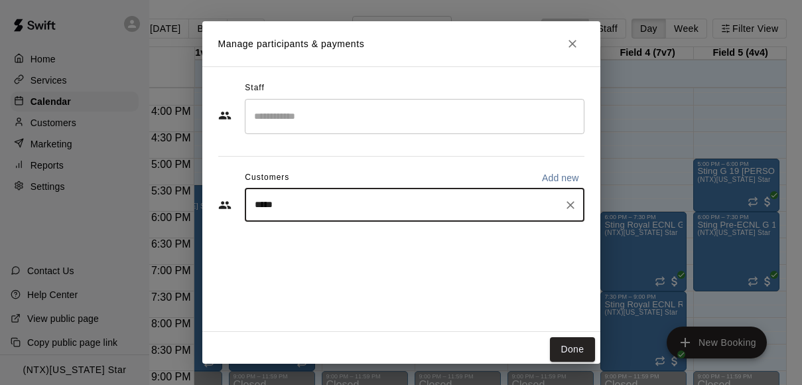
type input "******"
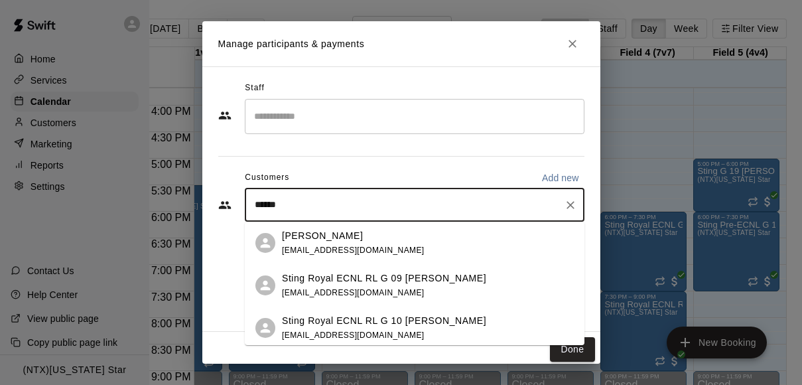
scroll to position [46, 0]
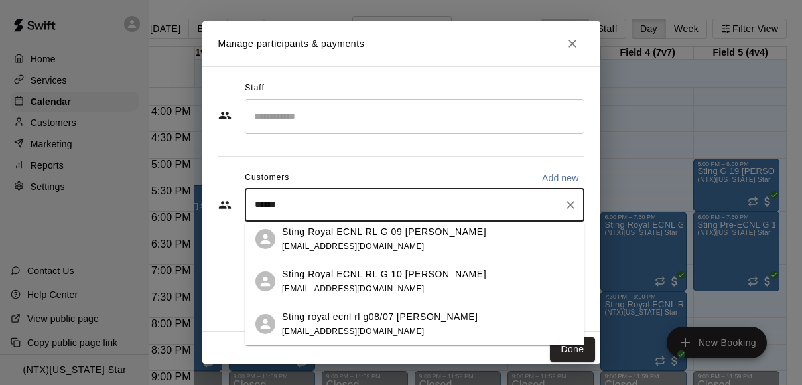
click at [395, 316] on p "Sting royal ecnl rl g08/07 soutar" at bounding box center [380, 317] width 196 height 14
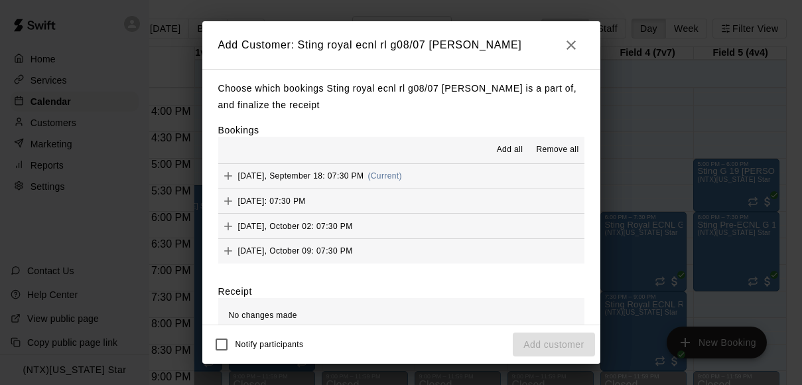
click at [501, 151] on span "Add all" at bounding box center [510, 149] width 27 height 13
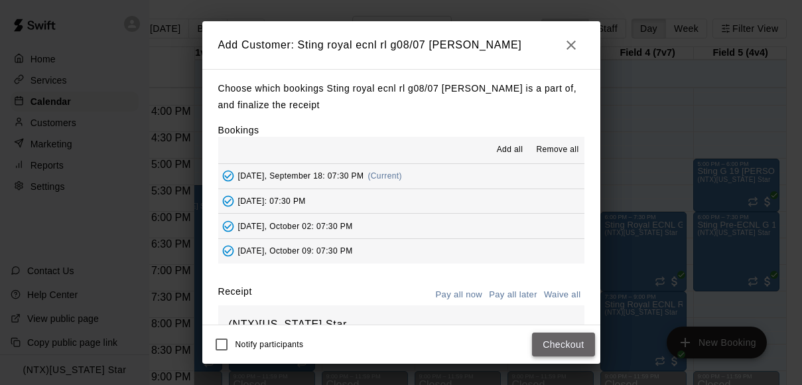
click at [556, 337] on button "Checkout" at bounding box center [563, 344] width 62 height 25
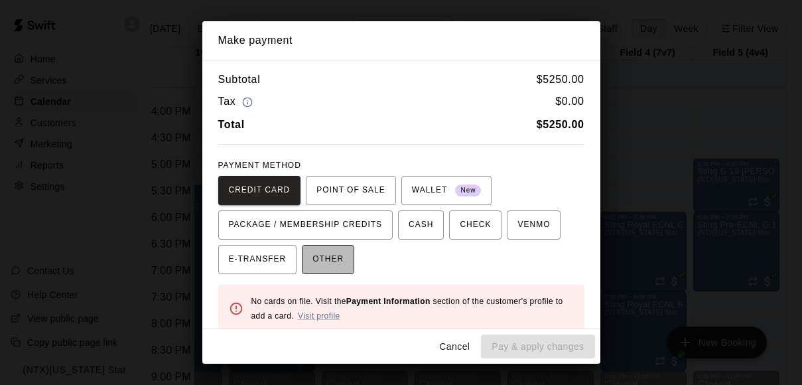
click at [328, 253] on span "OTHER" at bounding box center [327, 259] width 31 height 21
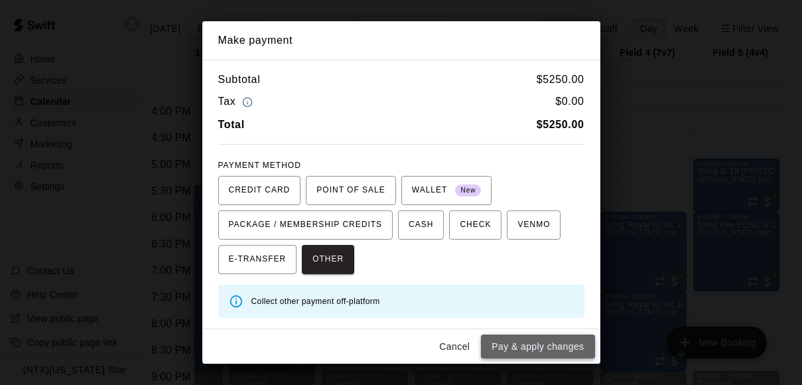
click at [538, 343] on button "Pay & apply changes" at bounding box center [537, 346] width 113 height 25
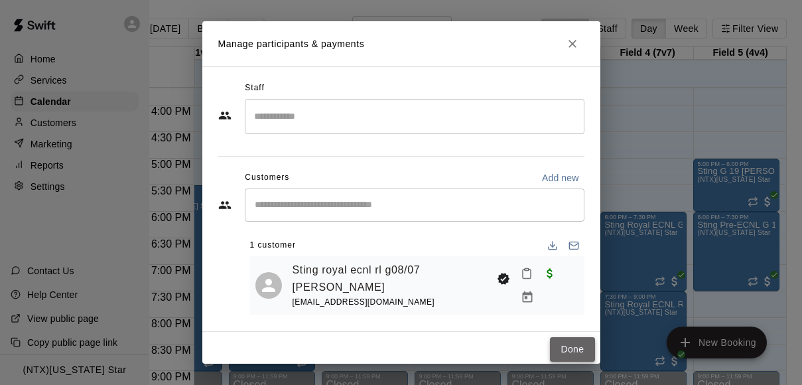
click at [569, 345] on button "Done" at bounding box center [572, 349] width 44 height 25
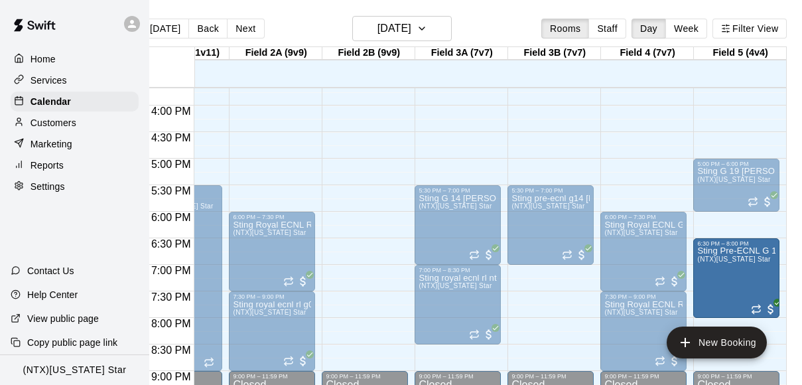
drag, startPoint x: 717, startPoint y: 239, endPoint x: 715, endPoint y: 268, distance: 28.6
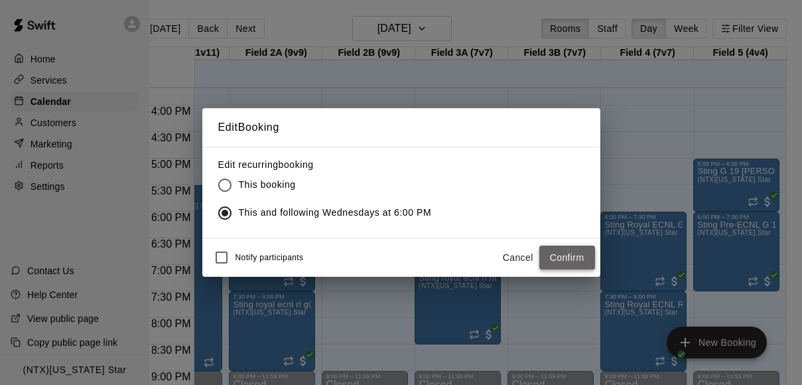
click at [562, 265] on button "Confirm" at bounding box center [567, 257] width 56 height 25
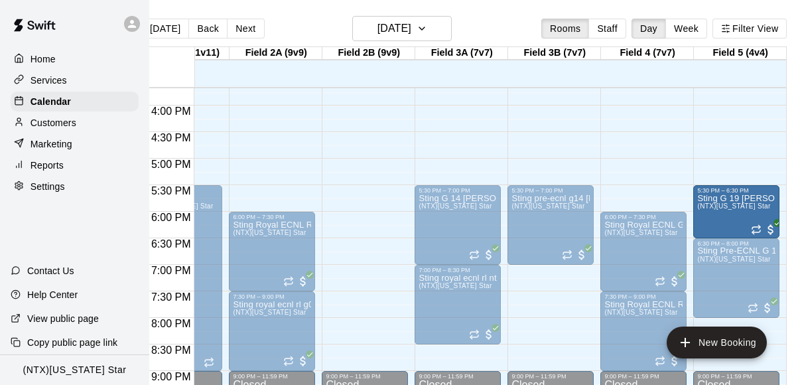
drag, startPoint x: 745, startPoint y: 179, endPoint x: 744, endPoint y: 206, distance: 26.5
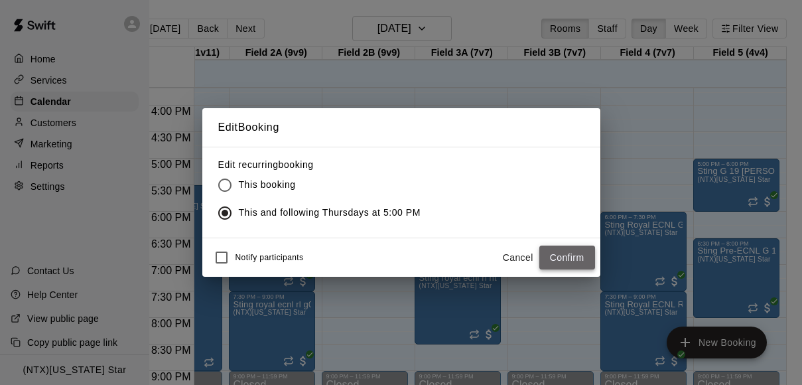
click at [562, 251] on button "Confirm" at bounding box center [567, 257] width 56 height 25
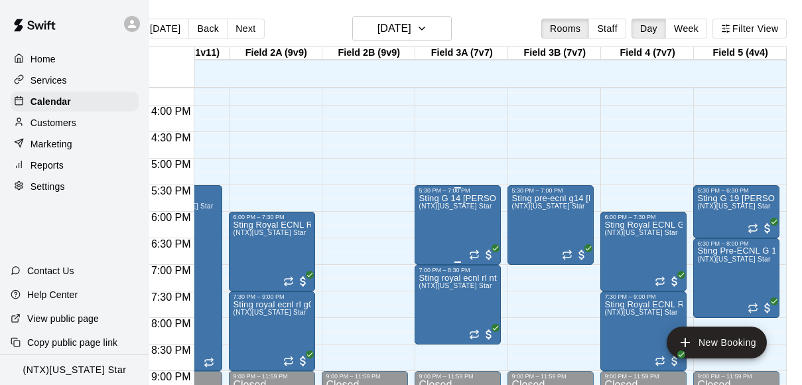
scroll to position [961, 244]
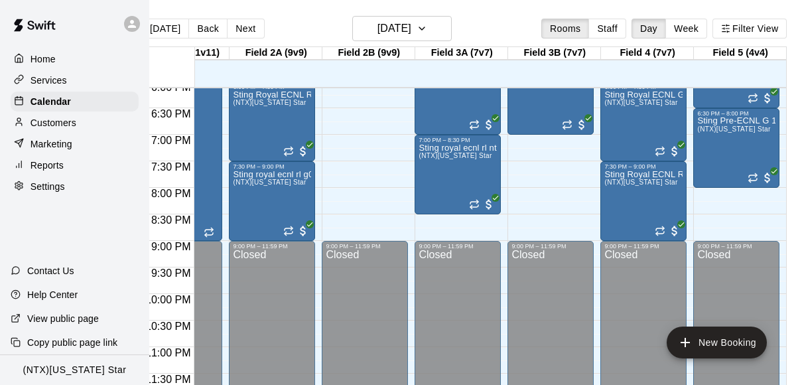
click at [130, 27] on icon at bounding box center [132, 24] width 12 height 12
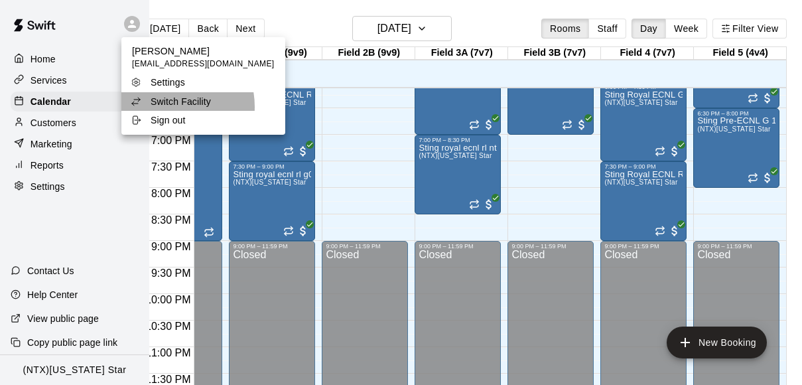
click at [162, 107] on p "Switch Facility" at bounding box center [181, 101] width 60 height 13
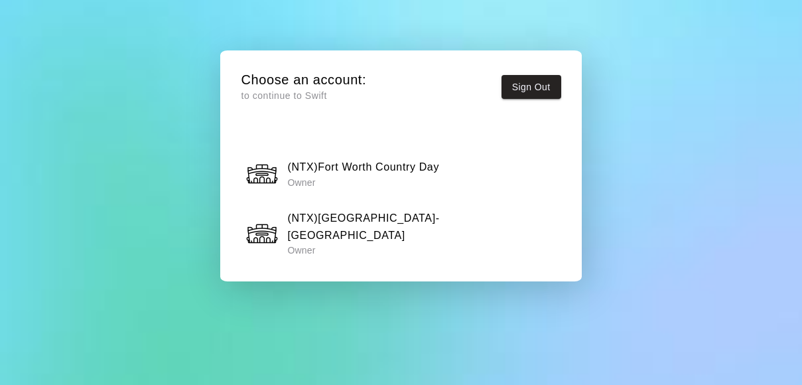
scroll to position [1331, 0]
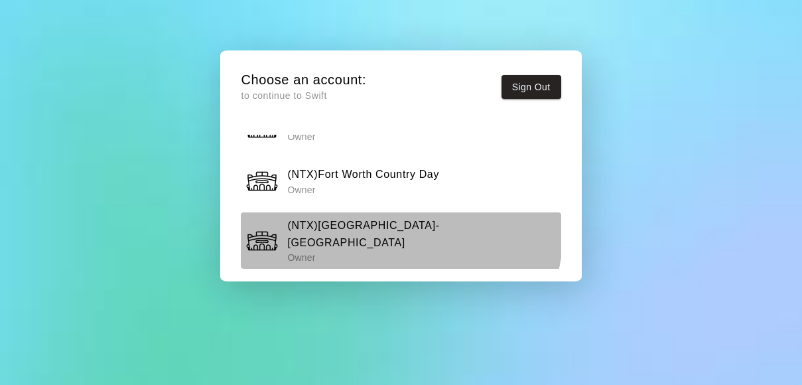
click at [352, 217] on h6 "(NTX)[GEOGRAPHIC_DATA]-[GEOGRAPHIC_DATA]" at bounding box center [421, 234] width 269 height 34
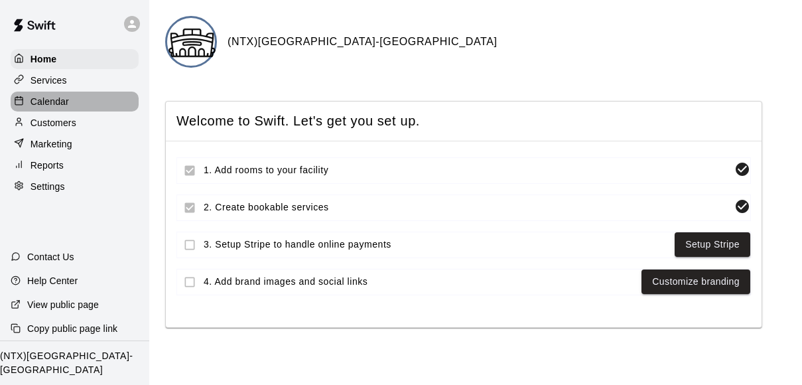
click at [53, 105] on p "Calendar" at bounding box center [50, 101] width 38 height 13
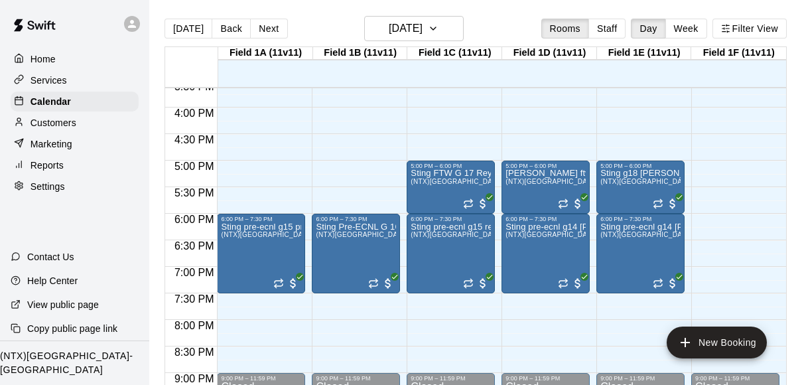
scroll to position [843, 0]
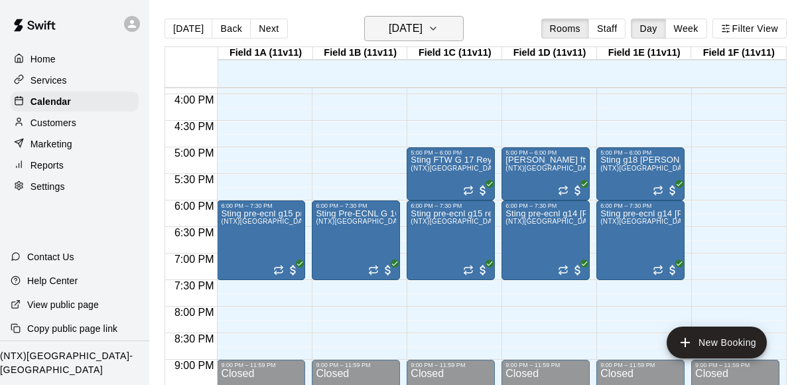
click at [438, 30] on icon "button" at bounding box center [433, 29] width 11 height 16
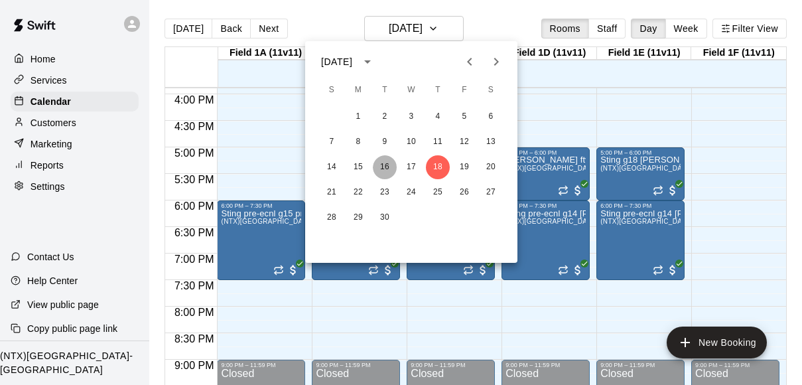
click at [384, 168] on button "16" at bounding box center [385, 167] width 24 height 24
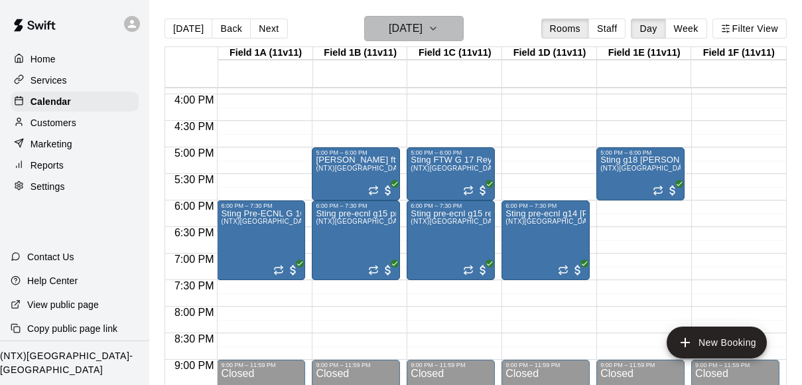
click at [438, 36] on icon "button" at bounding box center [433, 29] width 11 height 16
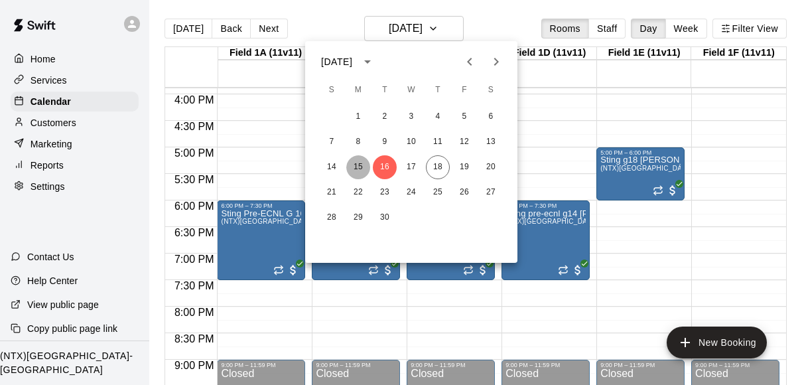
click at [359, 169] on button "15" at bounding box center [358, 167] width 24 height 24
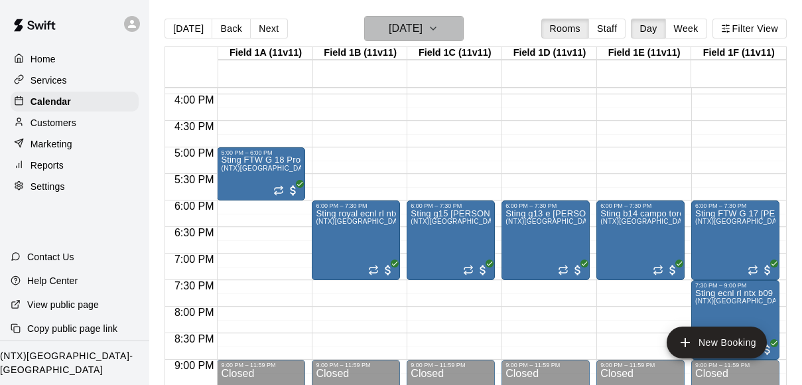
click at [438, 25] on icon "button" at bounding box center [433, 29] width 11 height 16
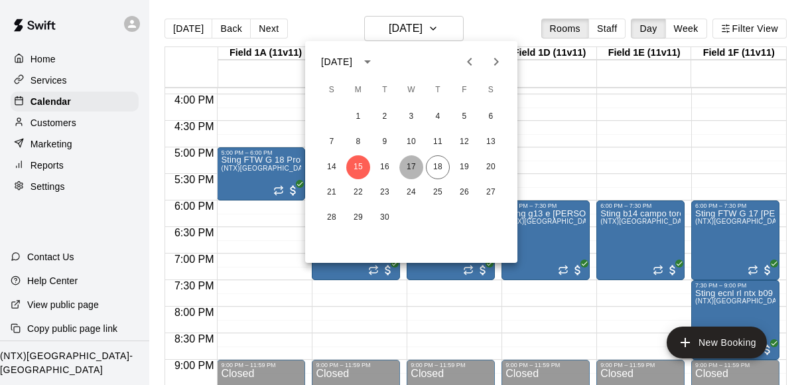
click at [410, 168] on button "17" at bounding box center [411, 167] width 24 height 24
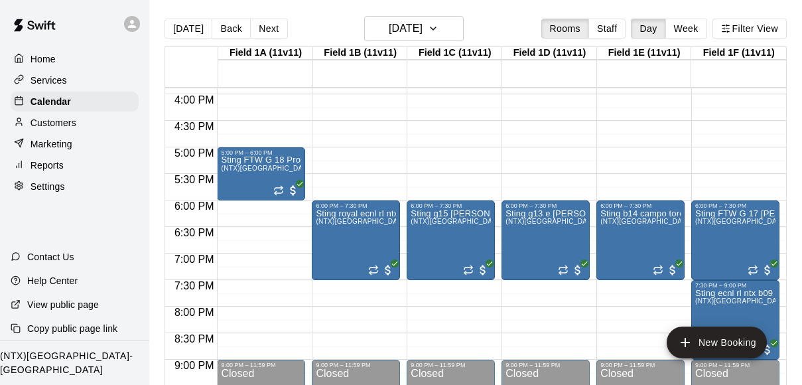
click at [132, 23] on icon at bounding box center [132, 24] width 8 height 8
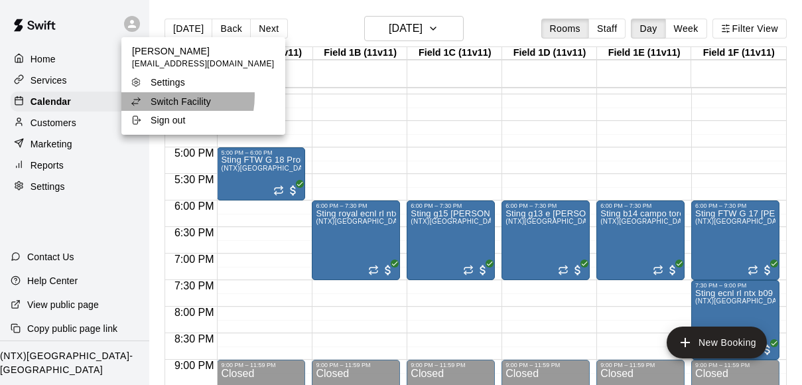
click at [159, 95] on p "Switch Facility" at bounding box center [181, 101] width 60 height 13
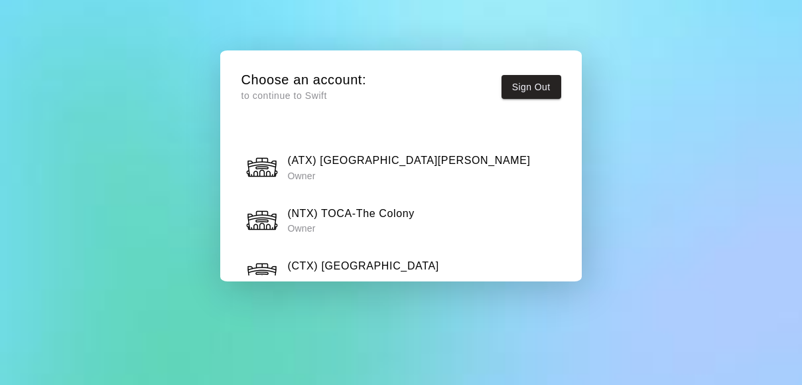
scroll to position [136, 0]
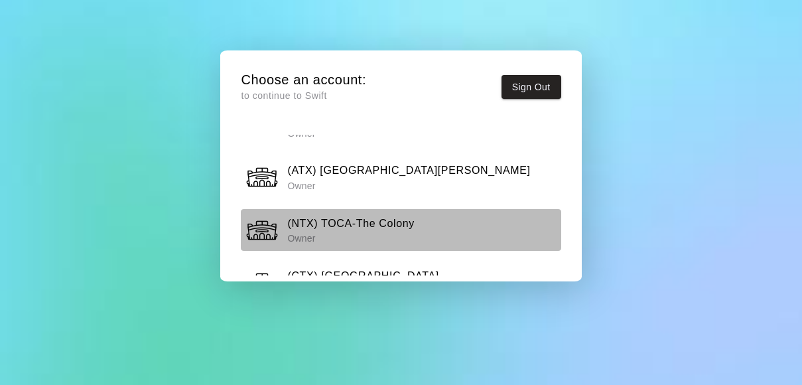
click at [344, 221] on h6 "(NTX) TOCA-The Colony" at bounding box center [350, 223] width 127 height 17
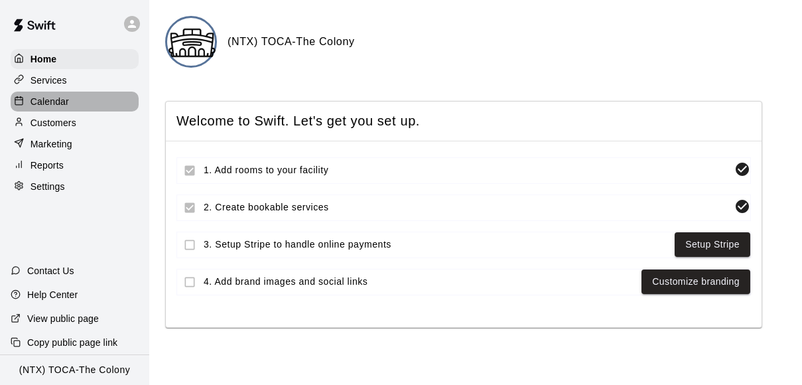
click at [57, 109] on div "Calendar" at bounding box center [75, 102] width 128 height 20
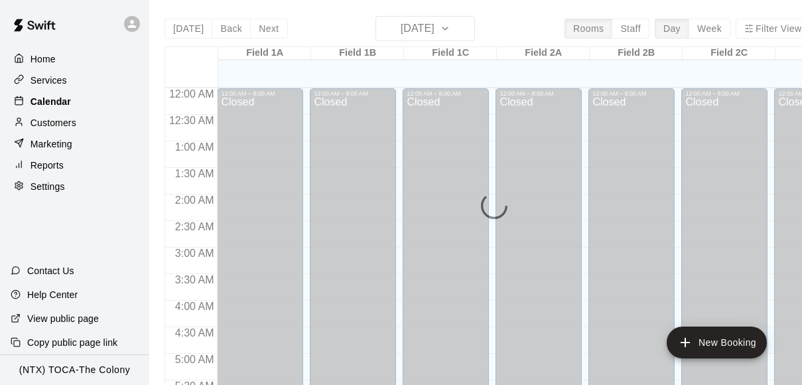
scroll to position [722, 0]
